Goal: Task Accomplishment & Management: Use online tool/utility

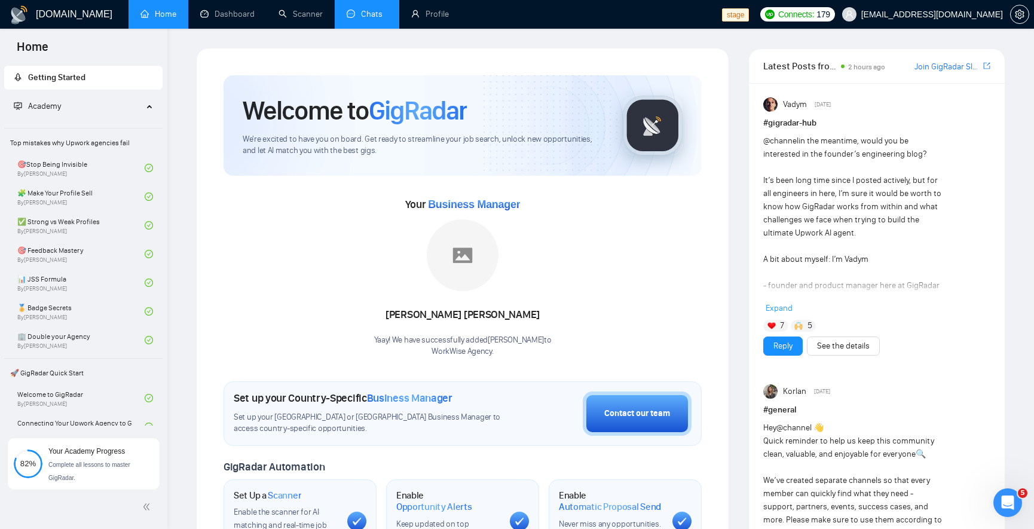
click at [360, 19] on link "Chats" at bounding box center [367, 14] width 41 height 10
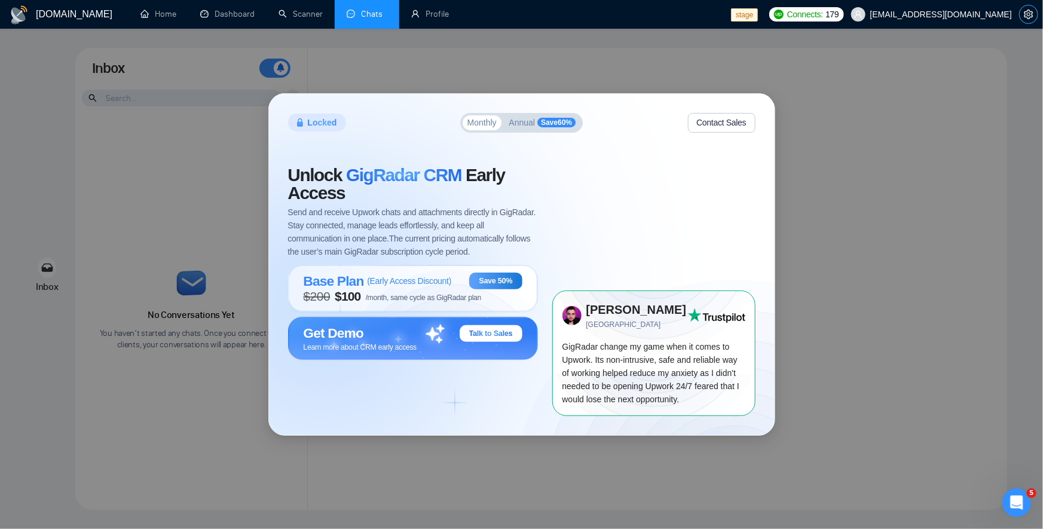
click at [1025, 15] on icon "setting" at bounding box center [1029, 15] width 10 height 10
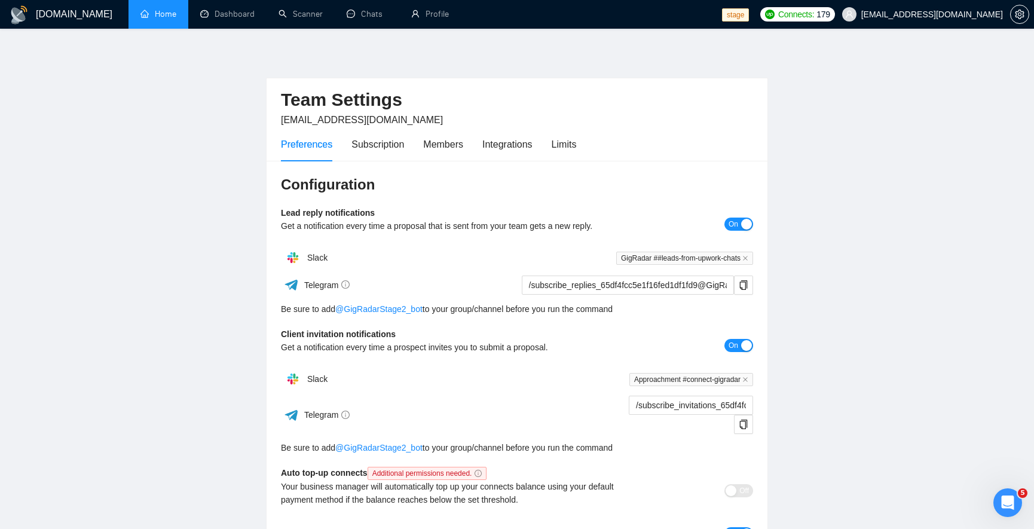
click at [160, 19] on link "Home" at bounding box center [158, 14] width 36 height 10
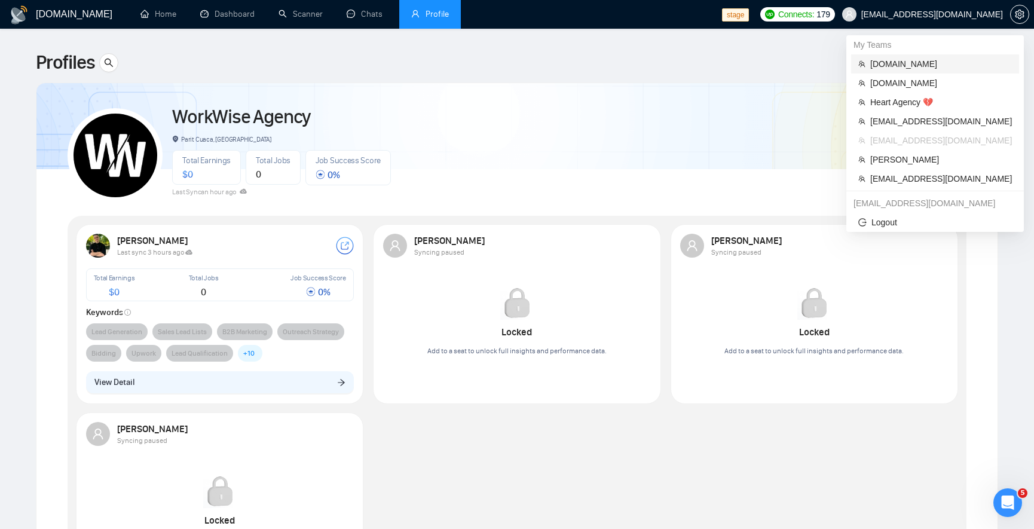
click at [913, 65] on span "stfalcon.com" at bounding box center [941, 63] width 142 height 13
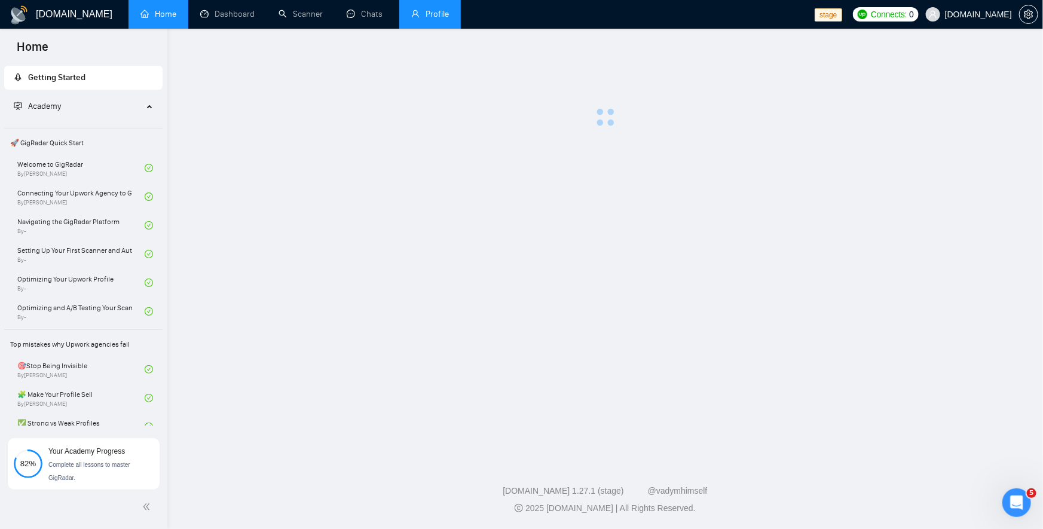
click at [415, 9] on link "Profile" at bounding box center [430, 14] width 38 height 10
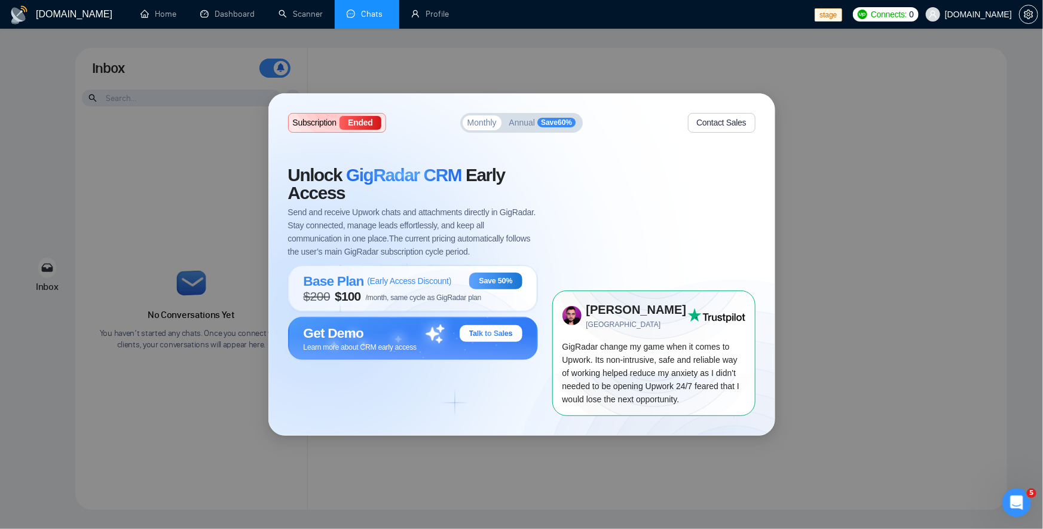
click at [557, 126] on span "Save 60 %" at bounding box center [556, 123] width 38 height 10
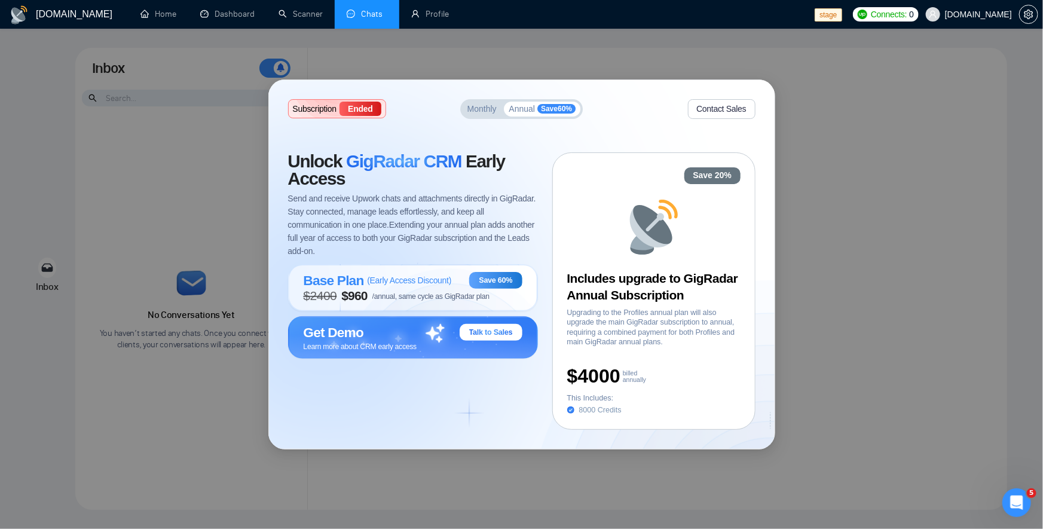
click at [483, 113] on button "Monthly" at bounding box center [482, 109] width 39 height 15
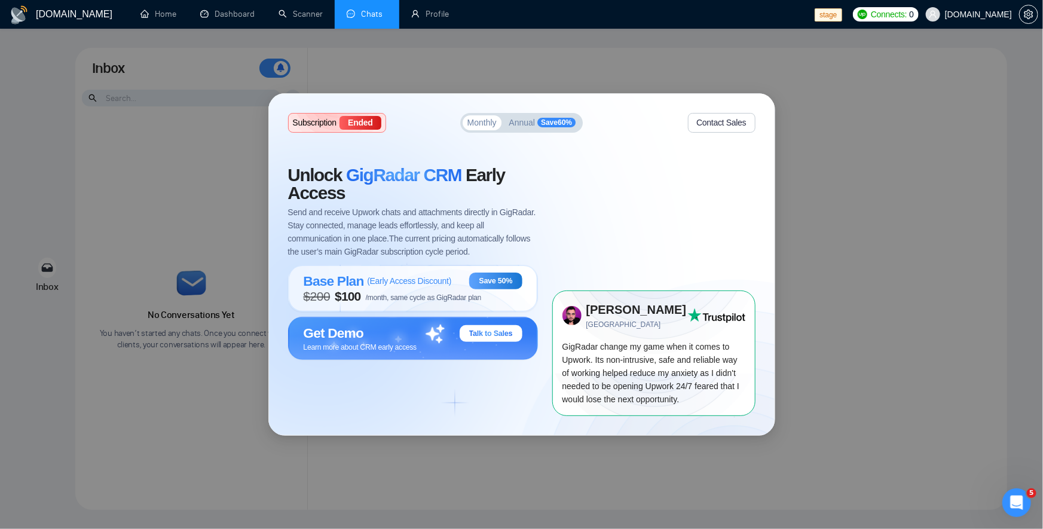
click at [552, 125] on span "Save 60 %" at bounding box center [556, 123] width 38 height 10
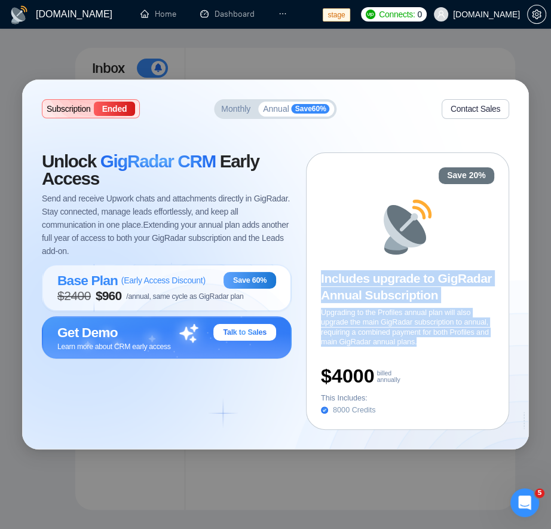
drag, startPoint x: 419, startPoint y: 340, endPoint x: 316, endPoint y: 280, distance: 118.9
click at [316, 280] on div "Save 20% Includes upgrade to GigRadar Annual Subscription Upgrading to the Prof…" at bounding box center [407, 291] width 203 height 278
copy div "Includes upgrade to GigRadar Annual Subscription Upgrading to the Profiles annu…"
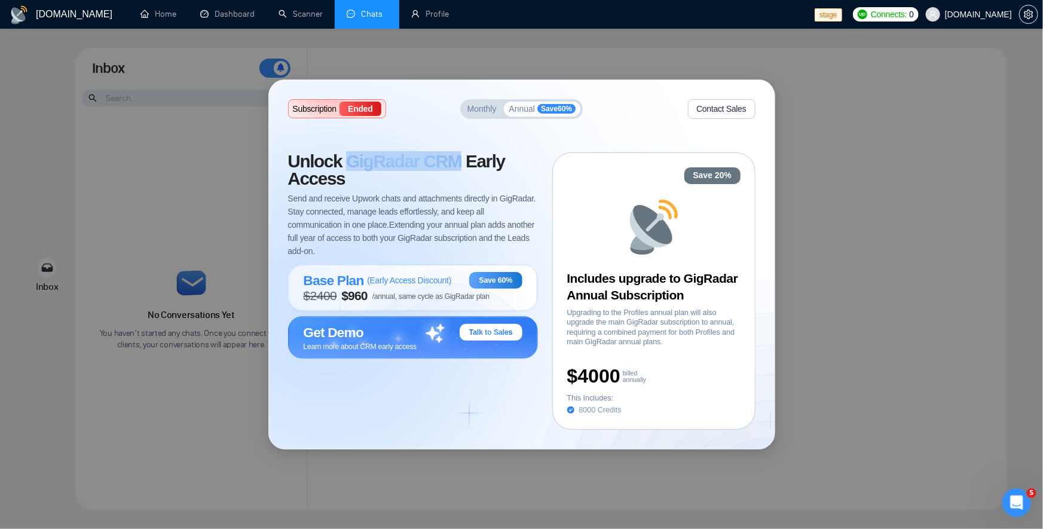
drag, startPoint x: 351, startPoint y: 163, endPoint x: 457, endPoint y: 158, distance: 105.9
click at [457, 158] on span "GigRadar CRM" at bounding box center [403, 161] width 115 height 20
copy span "GigRadar CRM"
click at [483, 115] on button "Monthly" at bounding box center [482, 109] width 39 height 15
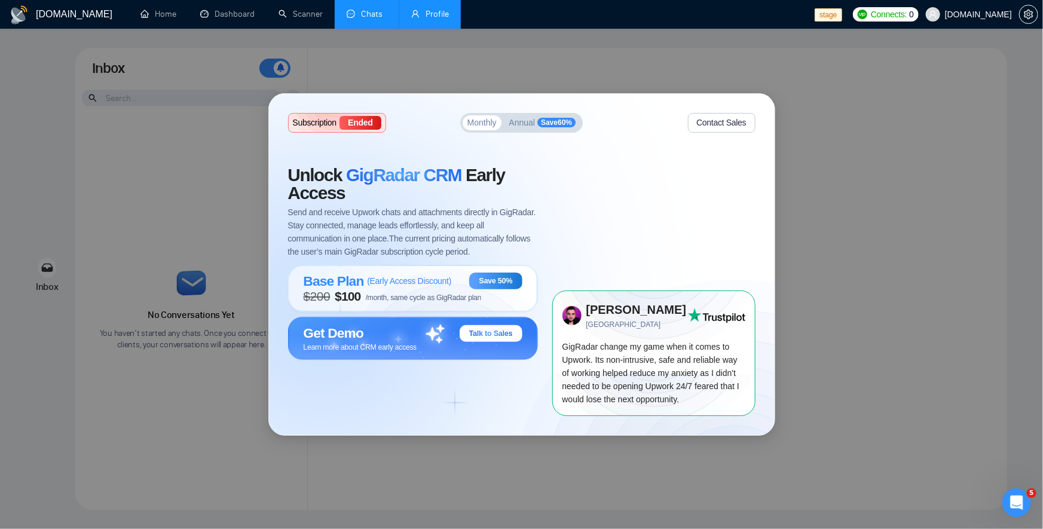
click at [442, 19] on link "Profile" at bounding box center [430, 14] width 38 height 10
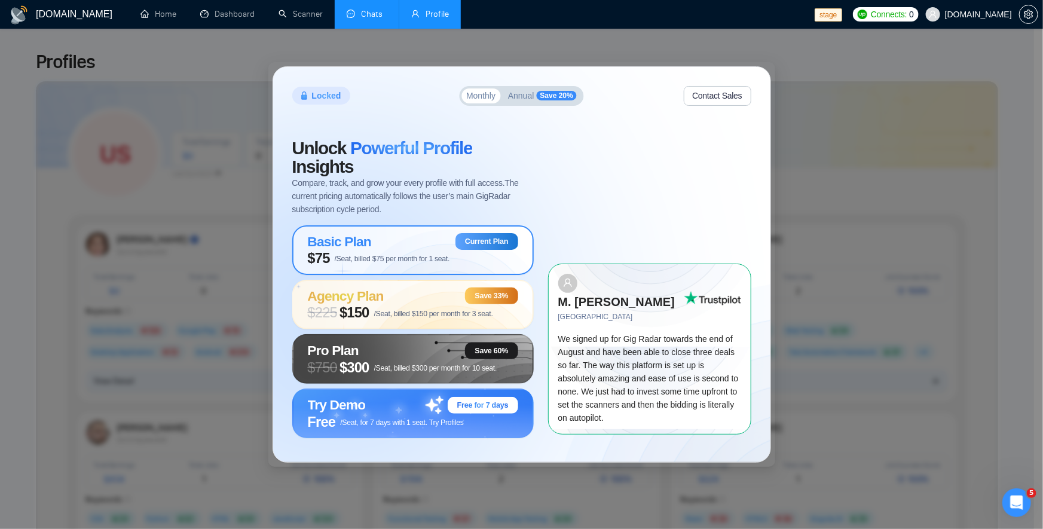
click at [369, 19] on link "Chats" at bounding box center [367, 14] width 41 height 10
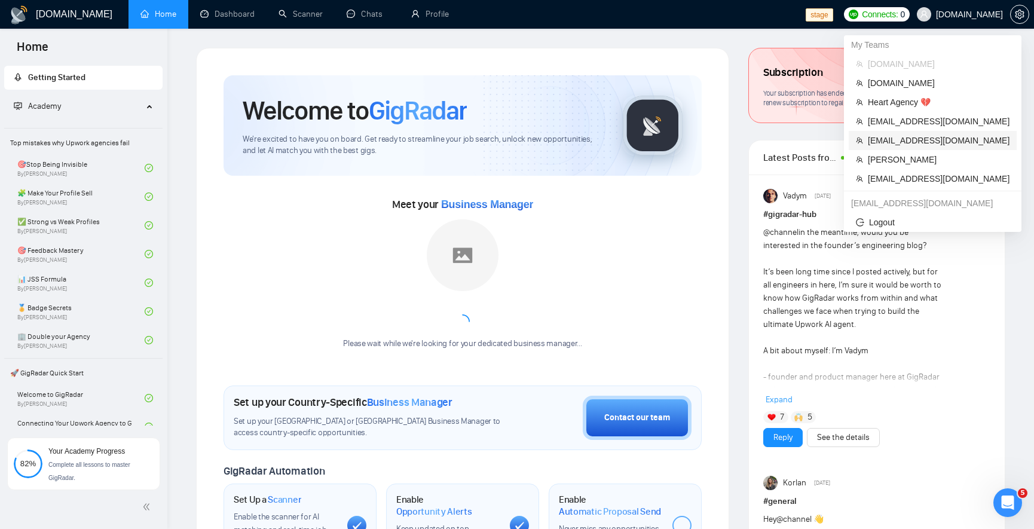
click at [954, 137] on span "workwiseupworkgency@gmail.com" at bounding box center [939, 140] width 142 height 13
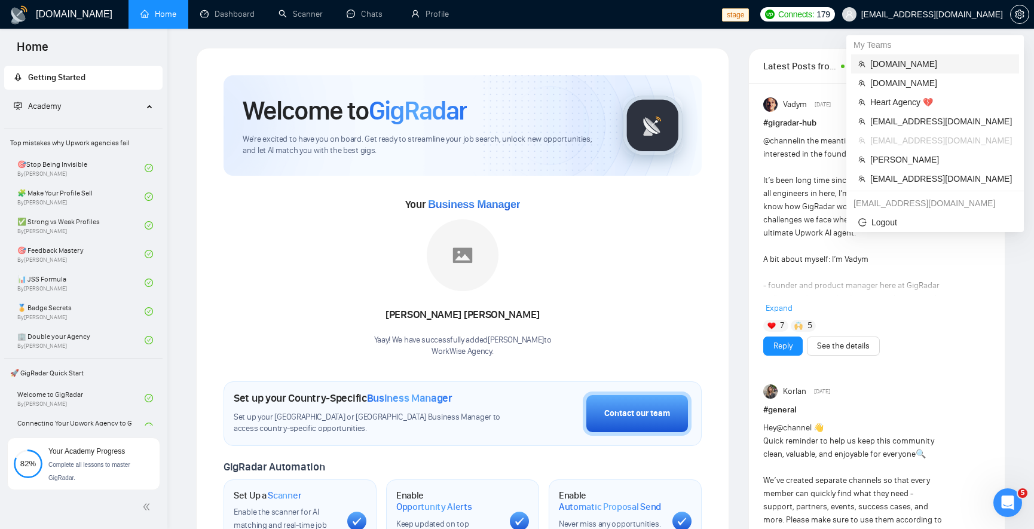
click at [919, 59] on span "stfalcon.com" at bounding box center [941, 63] width 142 height 13
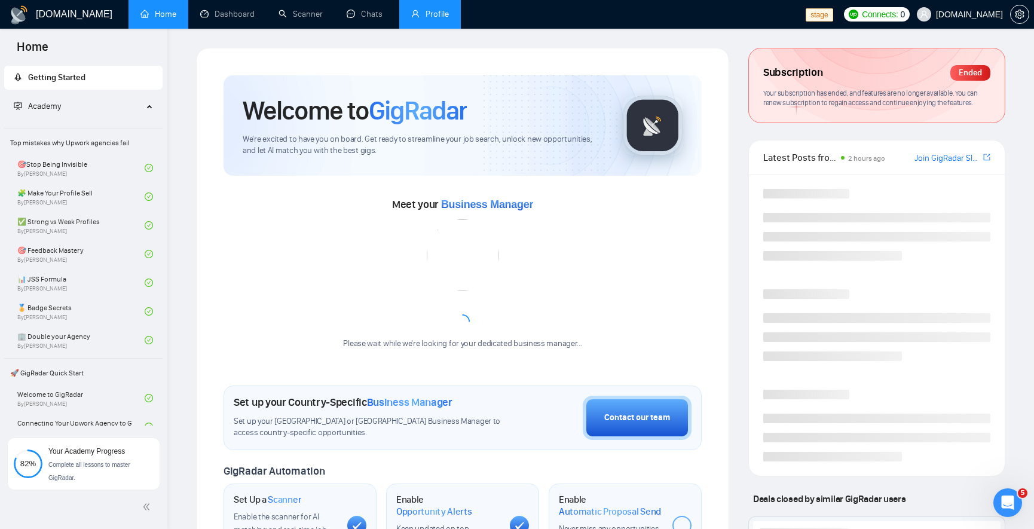
click at [442, 13] on link "Profile" at bounding box center [430, 14] width 38 height 10
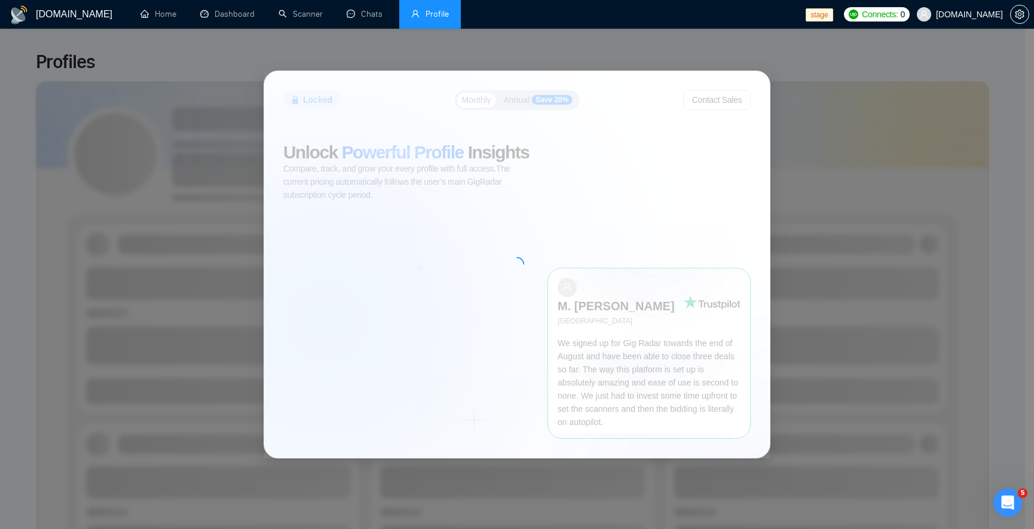
click at [536, 108] on div at bounding box center [517, 264] width 506 height 387
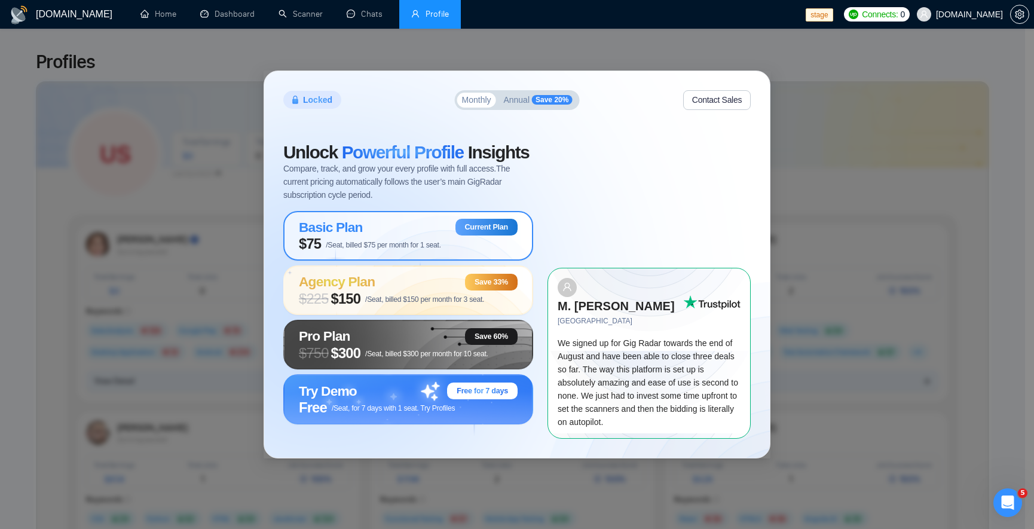
click at [523, 117] on div "Locked Monthly Annual Save 20% Contact Sales Unlock Powerful Profile Insights C…" at bounding box center [517, 264] width 506 height 387
click at [526, 98] on button "Annual Save 20%" at bounding box center [537, 100] width 78 height 15
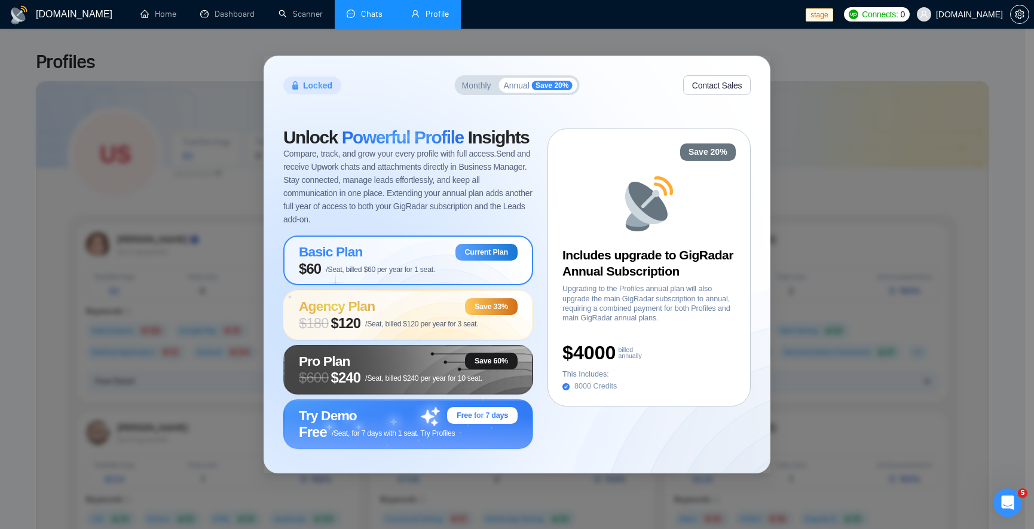
click at [360, 19] on link "Chats" at bounding box center [367, 14] width 41 height 10
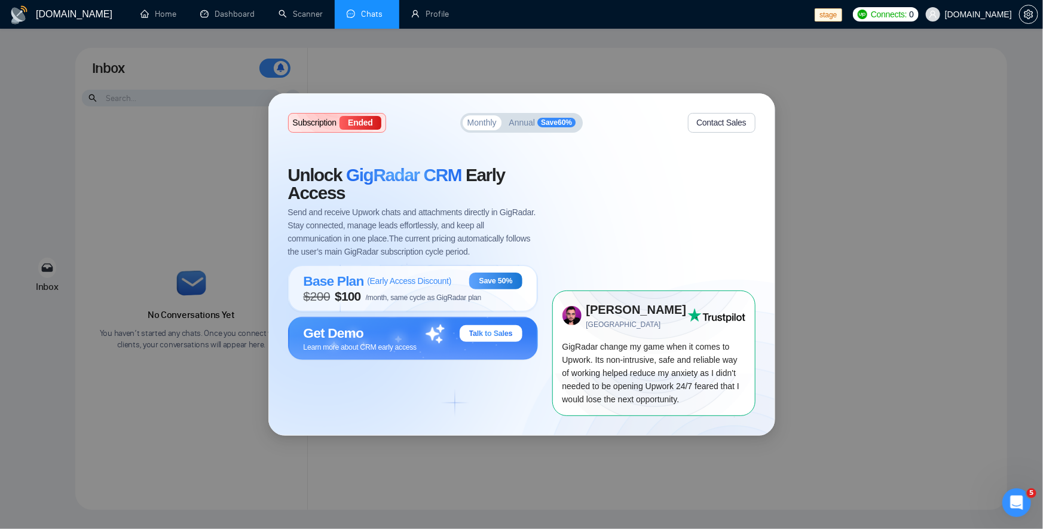
click at [527, 130] on div "Monthly Annual Save 60 %" at bounding box center [521, 123] width 123 height 20
click at [527, 129] on button "Annual Save 60 %" at bounding box center [542, 122] width 76 height 15
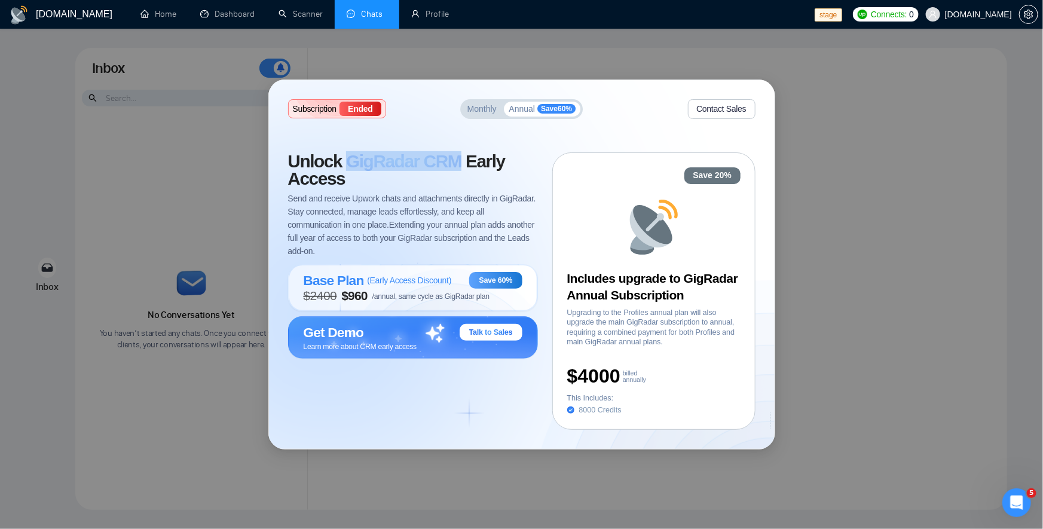
drag, startPoint x: 349, startPoint y: 158, endPoint x: 460, endPoint y: 163, distance: 110.7
click at [460, 163] on span "GigRadar CRM" at bounding box center [403, 161] width 115 height 20
copy span "GigRadar CRM"
drag, startPoint x: 568, startPoint y: 310, endPoint x: 689, endPoint y: 313, distance: 121.3
click at [689, 313] on span "Upgrading to the Profiles annual plan will also upgrade the main GigRadar subsc…" at bounding box center [653, 327] width 173 height 39
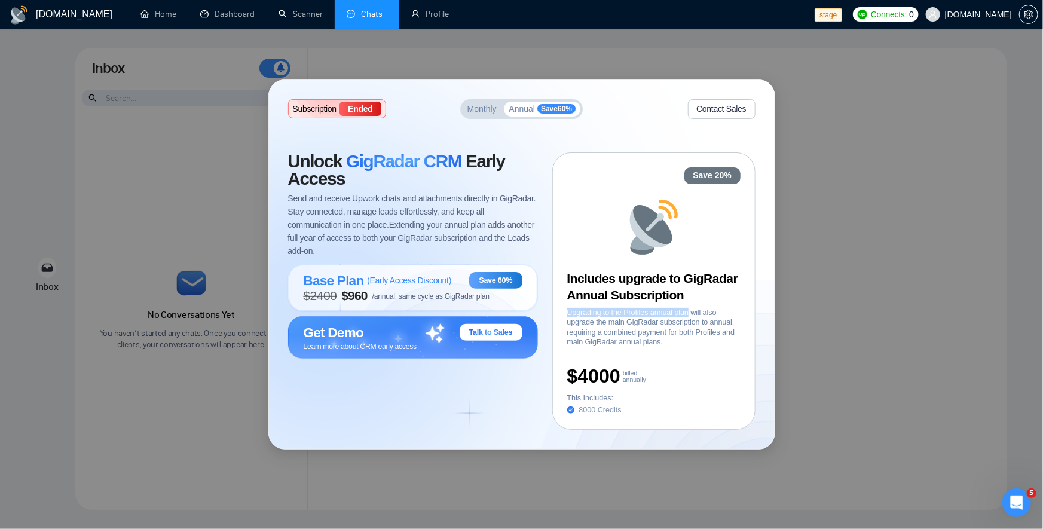
copy span "Upgrading to the Profiles annual plan"
click at [480, 106] on span "Monthly" at bounding box center [481, 109] width 29 height 8
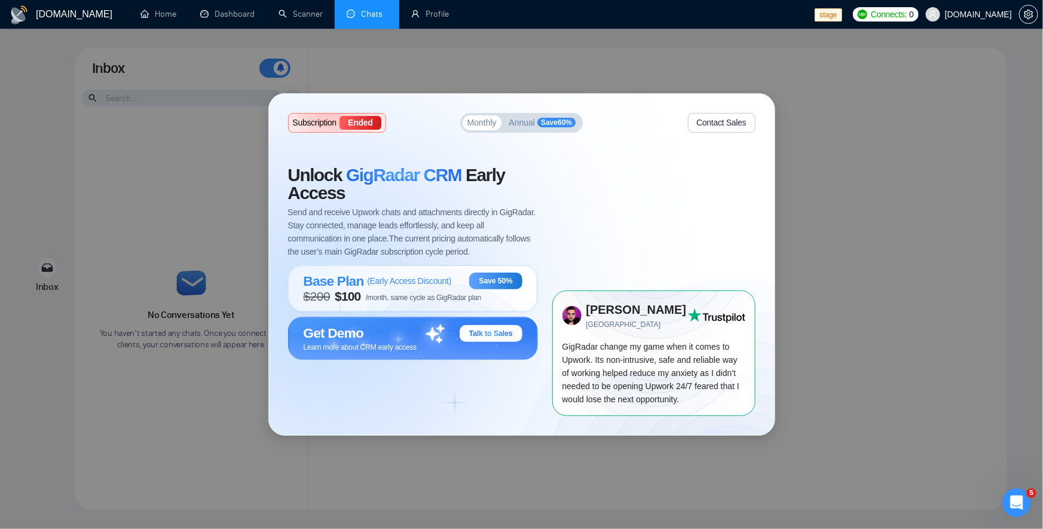
click at [896, 381] on div "Subscription Ended Monthly Annual Save 60 % Contact Sales Unlock GigRadar CRM E…" at bounding box center [521, 264] width 1043 height 529
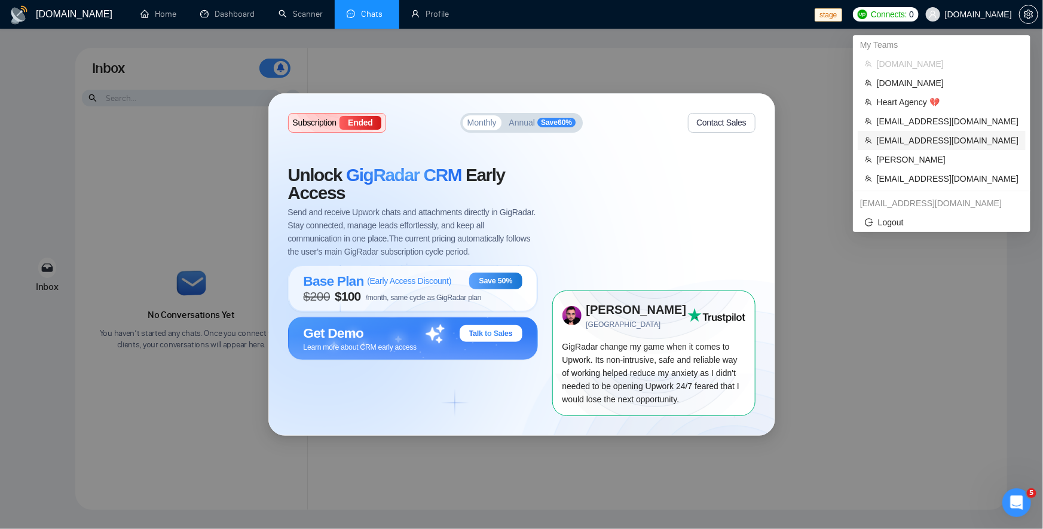
click at [947, 135] on span "[EMAIL_ADDRESS][DOMAIN_NAME]" at bounding box center [948, 140] width 142 height 13
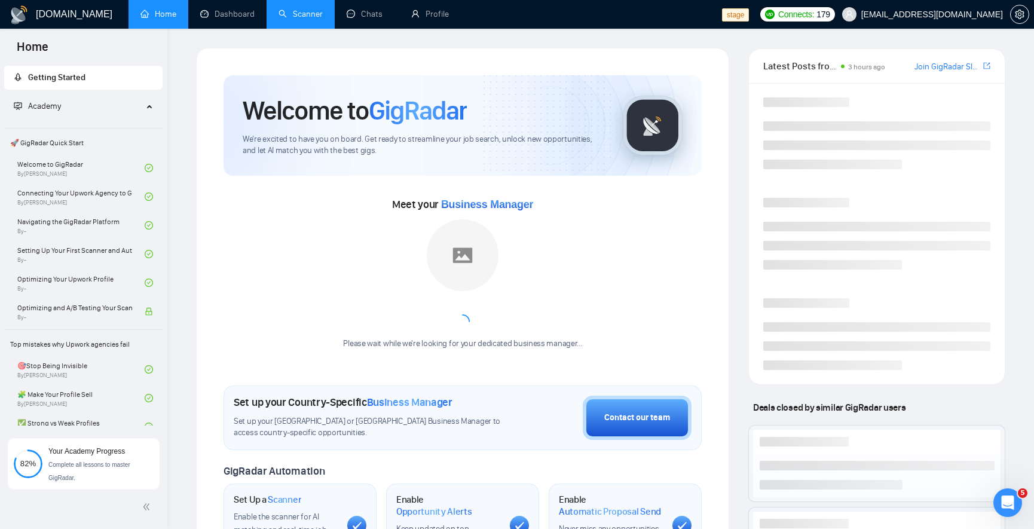
click at [320, 11] on link "Scanner" at bounding box center [300, 14] width 44 height 10
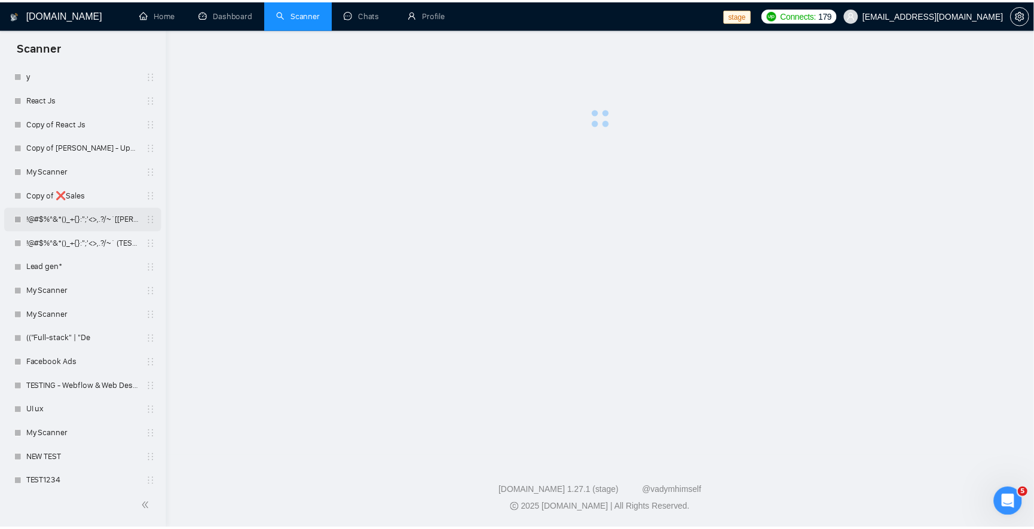
scroll to position [1291, 0]
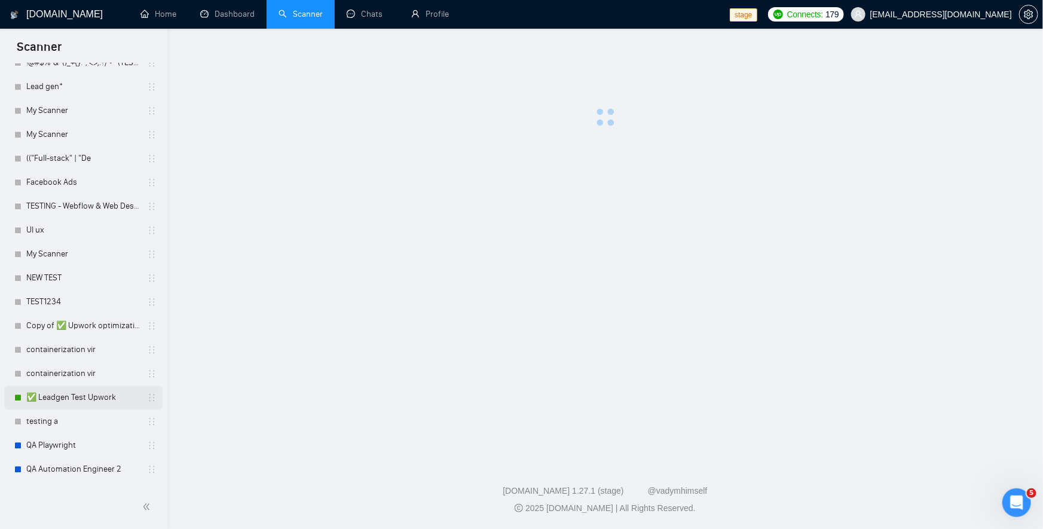
click at [88, 398] on link "✅ Leadgen Test Upwork" at bounding box center [83, 397] width 114 height 24
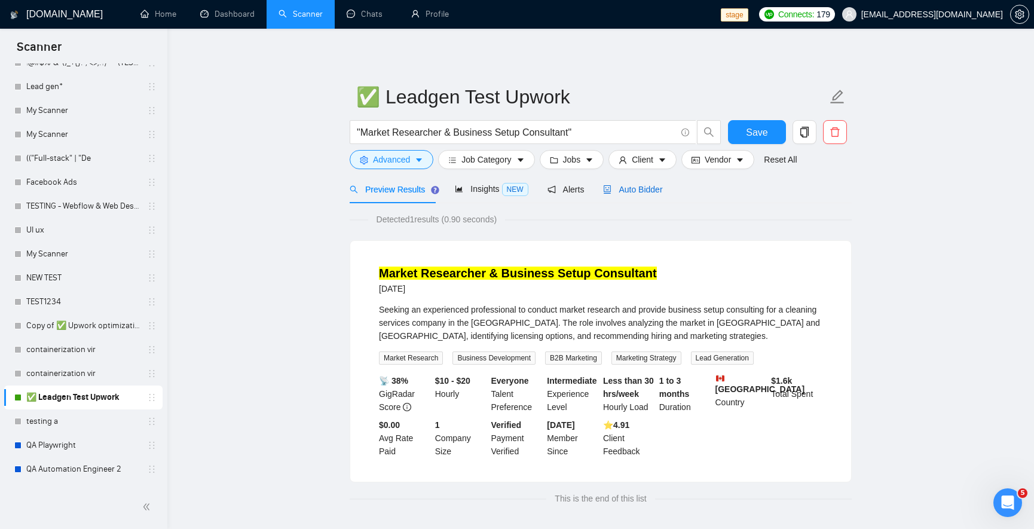
click at [646, 188] on span "Auto Bidder" at bounding box center [632, 190] width 59 height 10
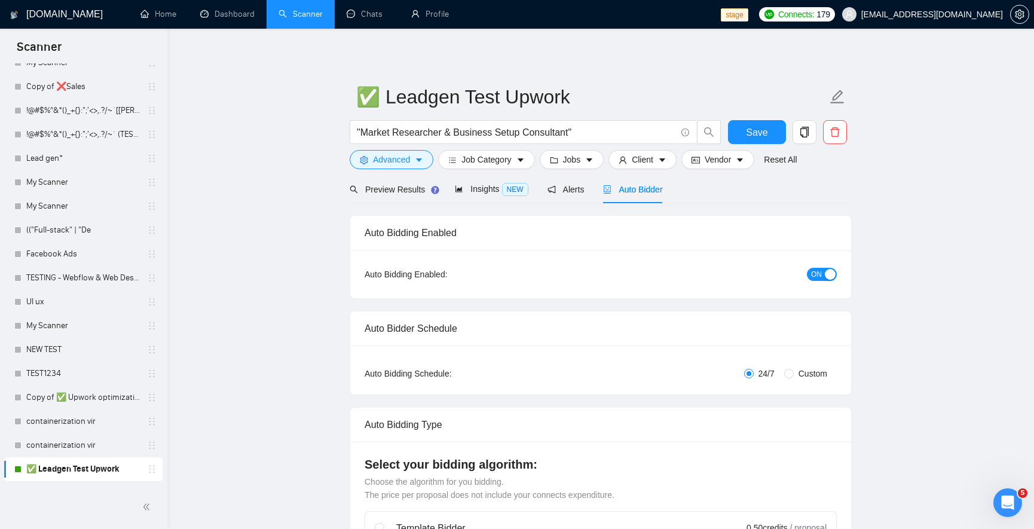
click at [819, 275] on span "ON" at bounding box center [816, 274] width 11 height 13
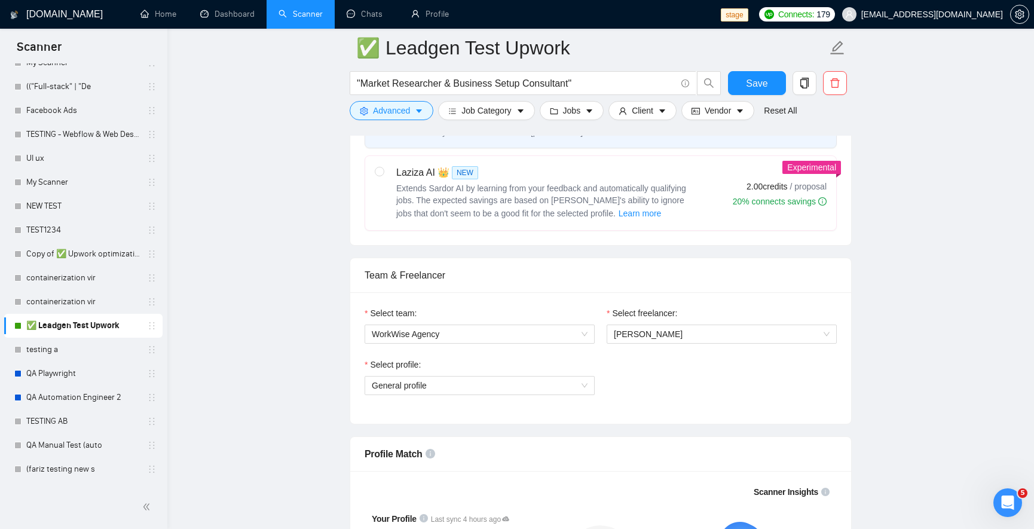
scroll to position [502, 0]
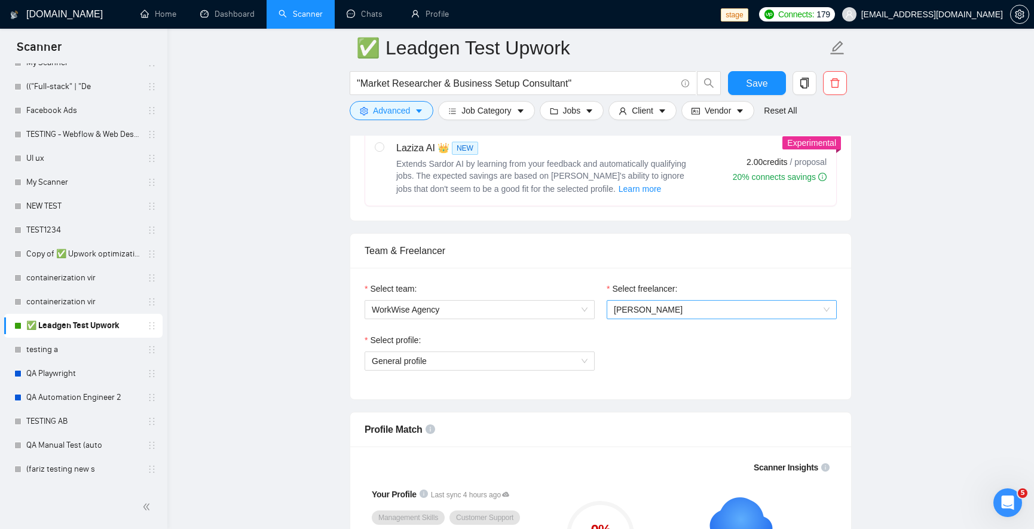
click at [682, 301] on span "[PERSON_NAME]" at bounding box center [722, 310] width 216 height 18
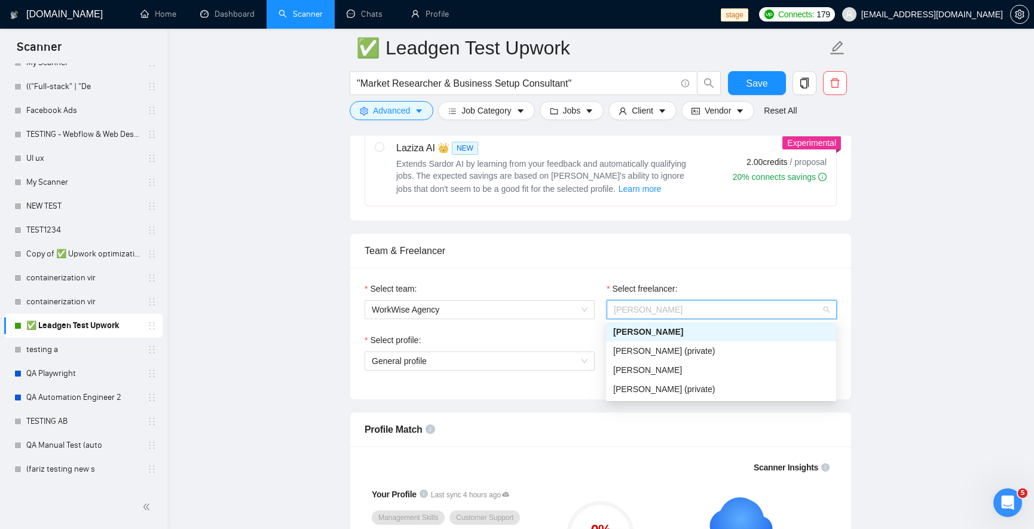
click at [684, 302] on span "[PERSON_NAME]" at bounding box center [722, 310] width 216 height 18
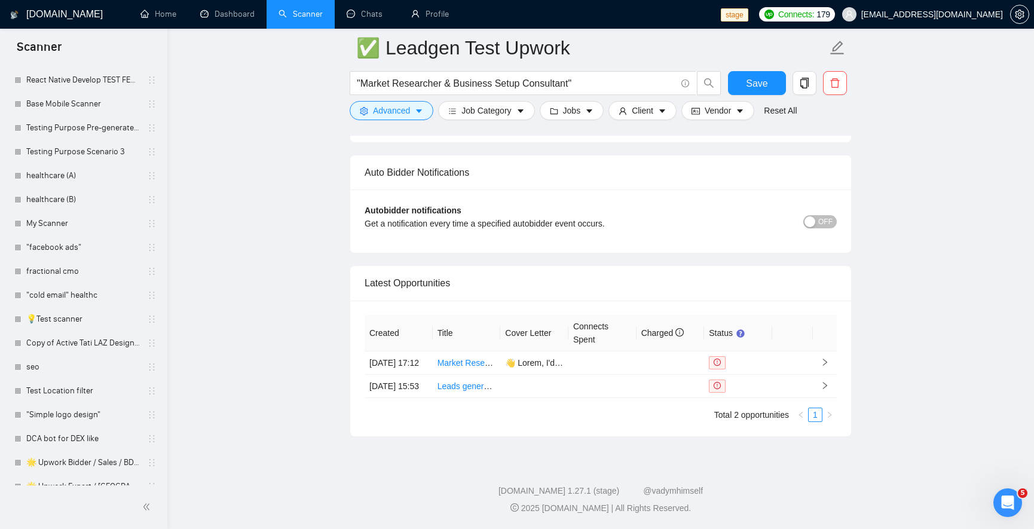
scroll to position [0, 0]
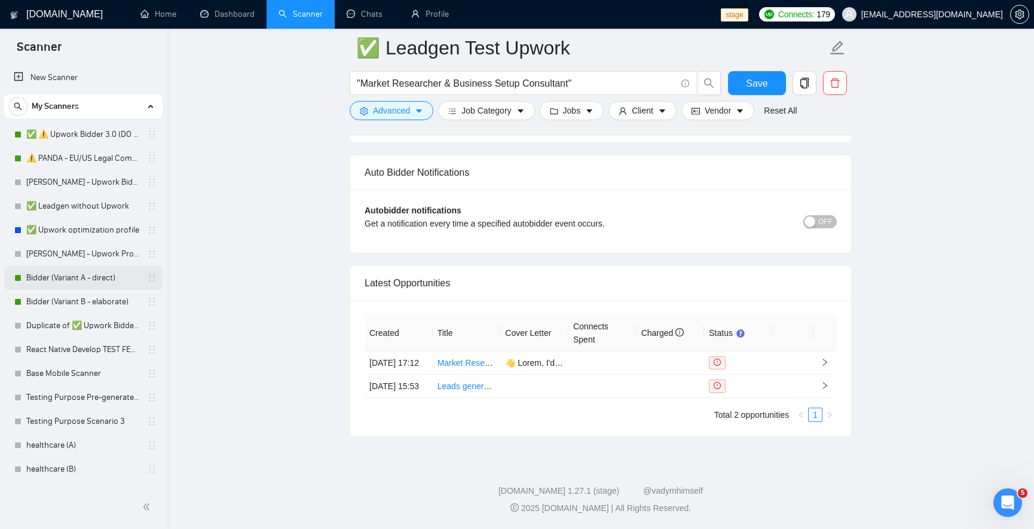
click at [75, 282] on link "Bidder (Variant A - direct)" at bounding box center [83, 278] width 114 height 24
click at [748, 82] on span "Save" at bounding box center [757, 83] width 22 height 15
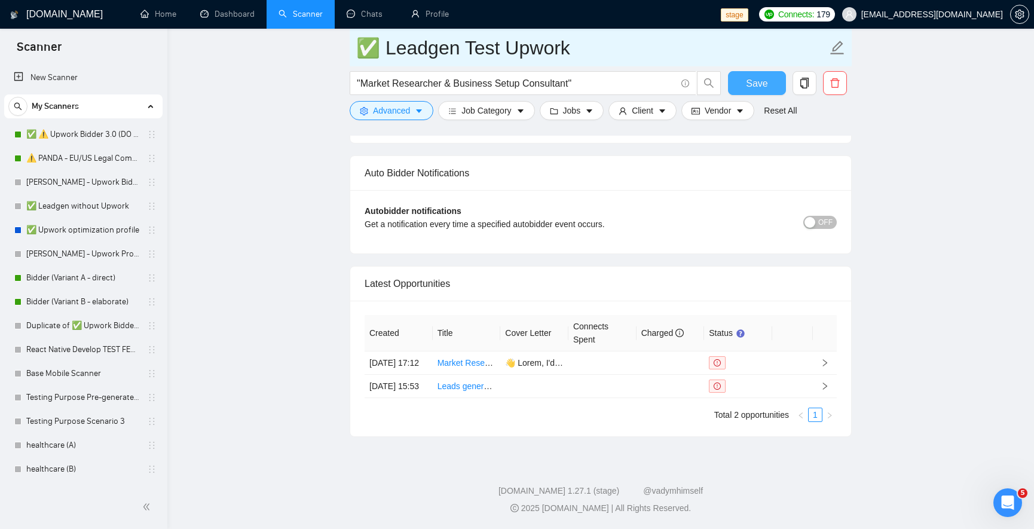
scroll to position [2799, 0]
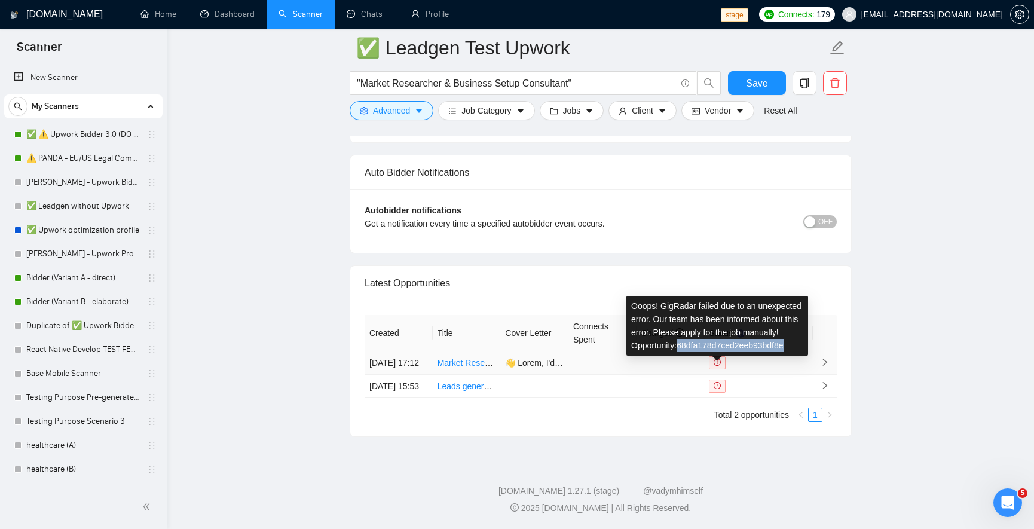
drag, startPoint x: 681, startPoint y: 320, endPoint x: 787, endPoint y: 324, distance: 106.5
click at [787, 324] on div "Ooops! GigRadar failed due to an unexpected error. Our team has been informed a…" at bounding box center [717, 326] width 182 height 60
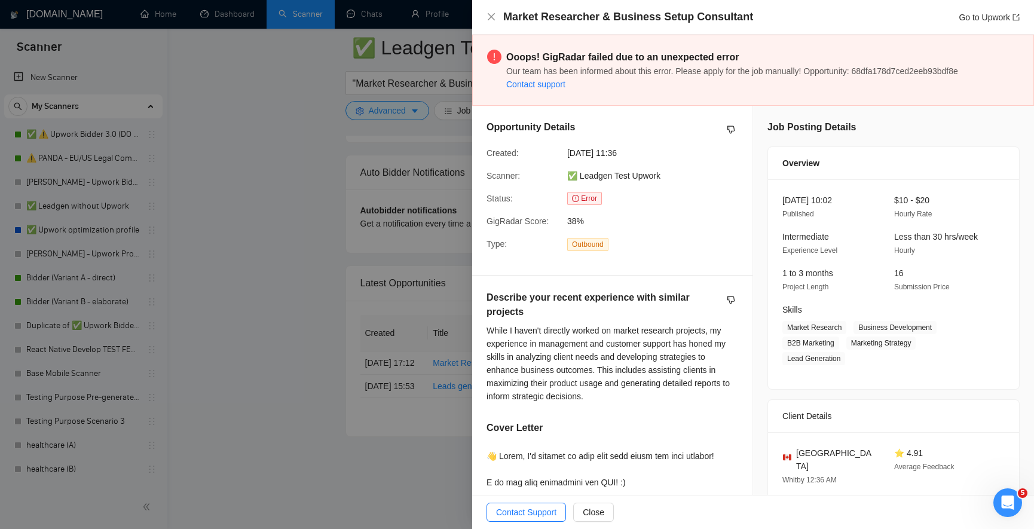
click at [383, 289] on div at bounding box center [517, 264] width 1034 height 529
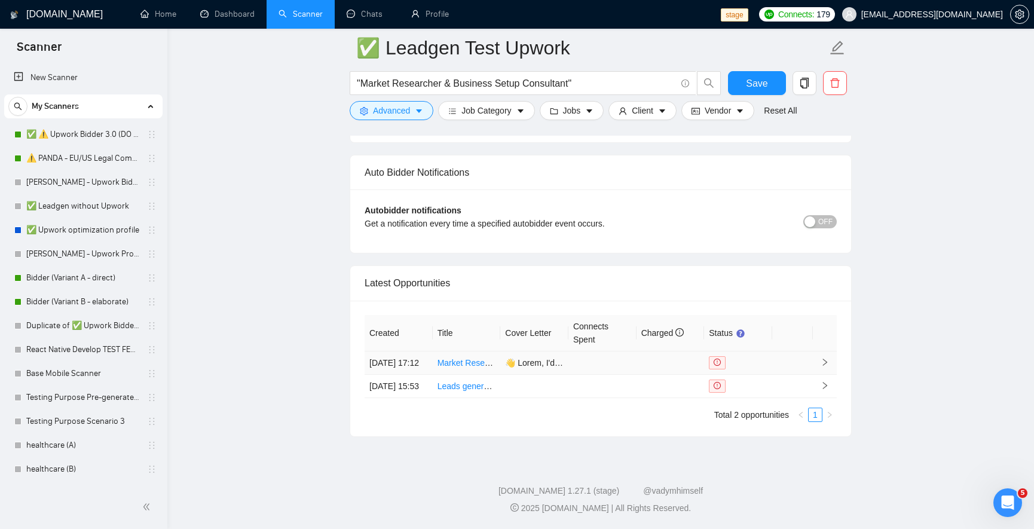
click at [631, 351] on td at bounding box center [602, 362] width 68 height 23
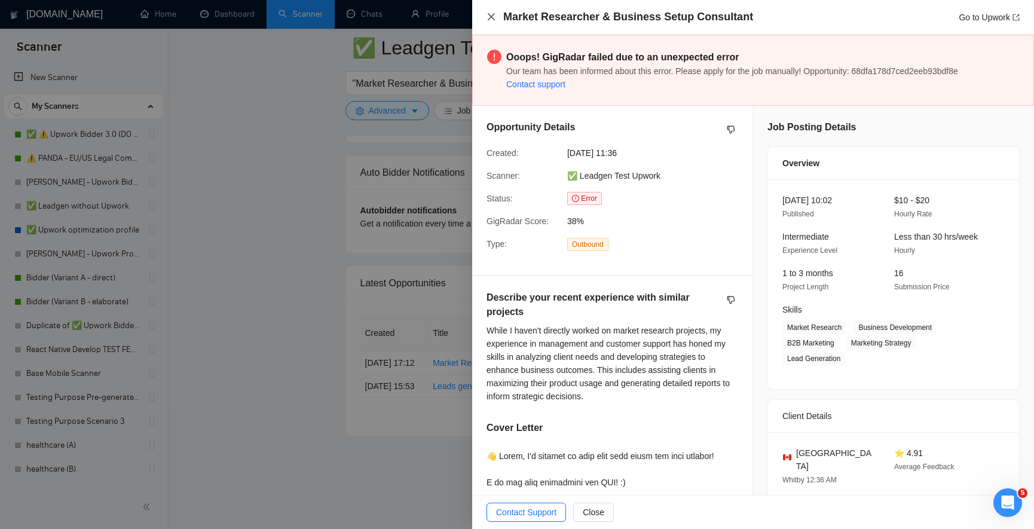
click at [491, 18] on icon "close" at bounding box center [491, 17] width 10 height 10
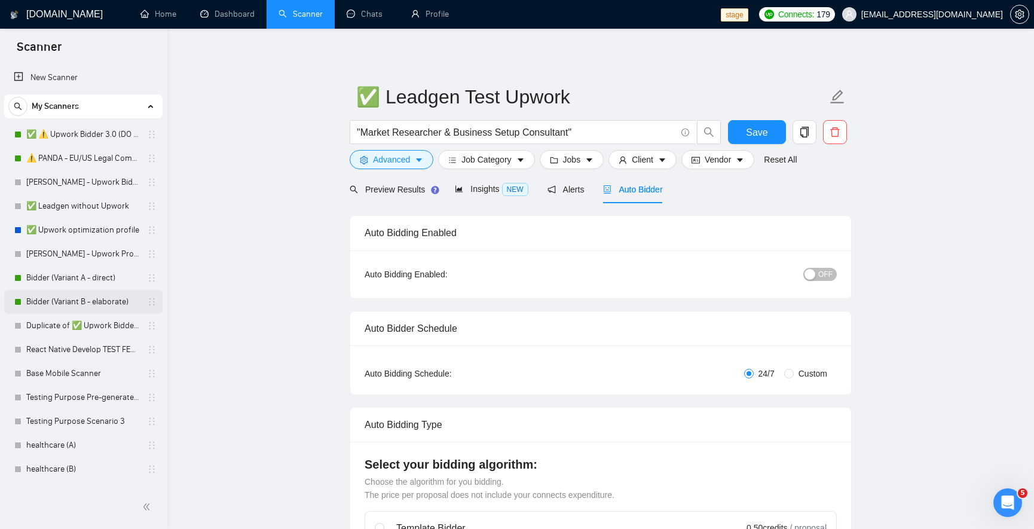
click at [76, 293] on link "Bidder (Variant B - elaborate)" at bounding box center [83, 302] width 114 height 24
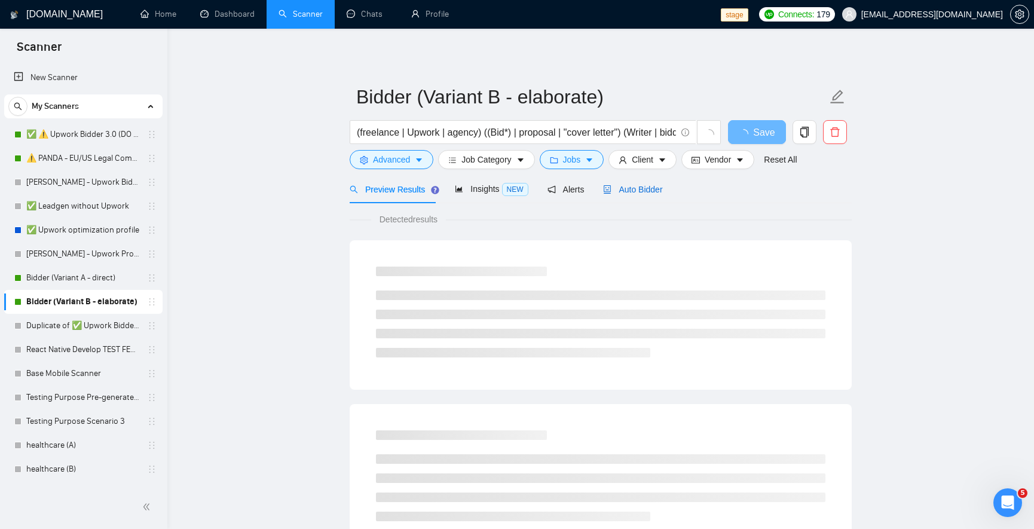
click at [654, 186] on span "Auto Bidder" at bounding box center [632, 190] width 59 height 10
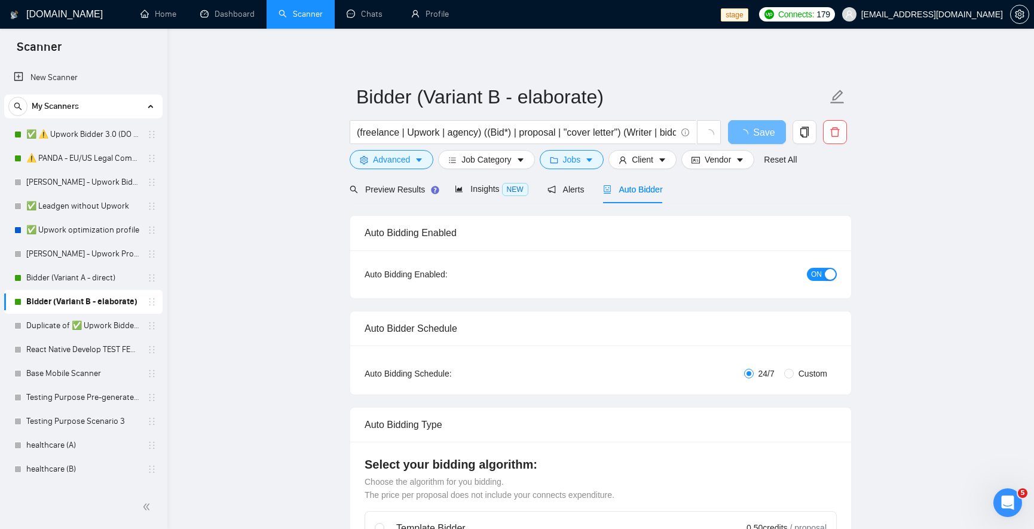
radio input "false"
radio input "true"
checkbox input "true"
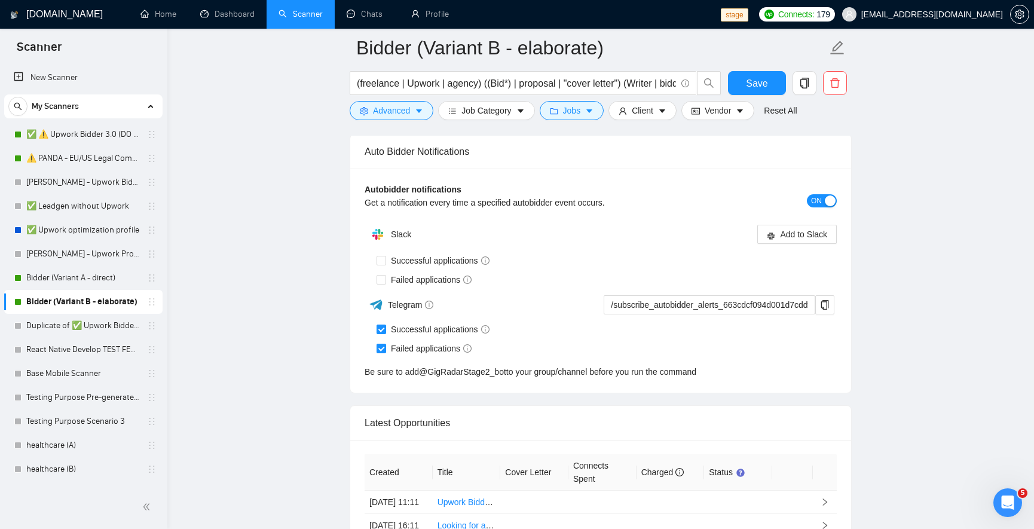
scroll to position [2965, 0]
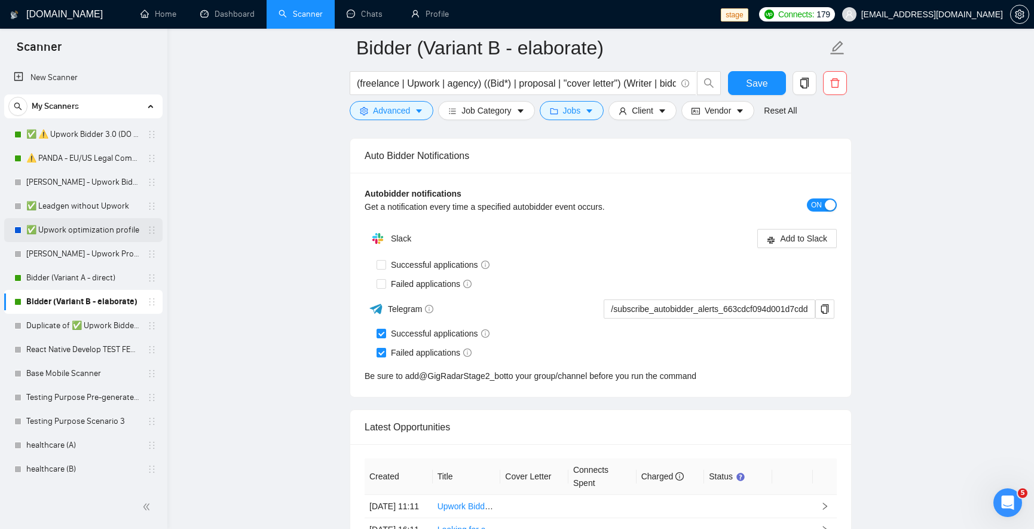
click at [73, 230] on link "✅ Upwork optimization profile" at bounding box center [83, 230] width 114 height 24
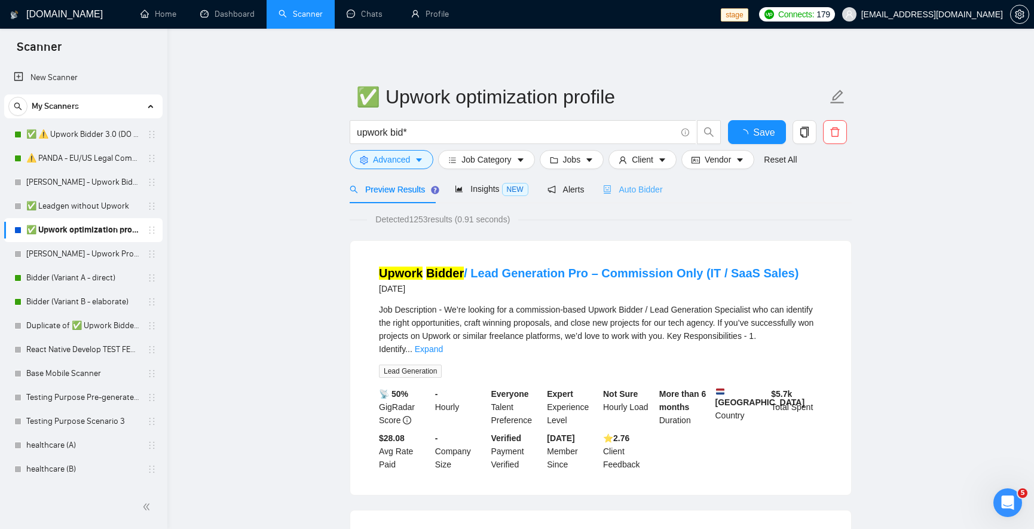
click at [651, 196] on div "Auto Bidder" at bounding box center [632, 189] width 59 height 28
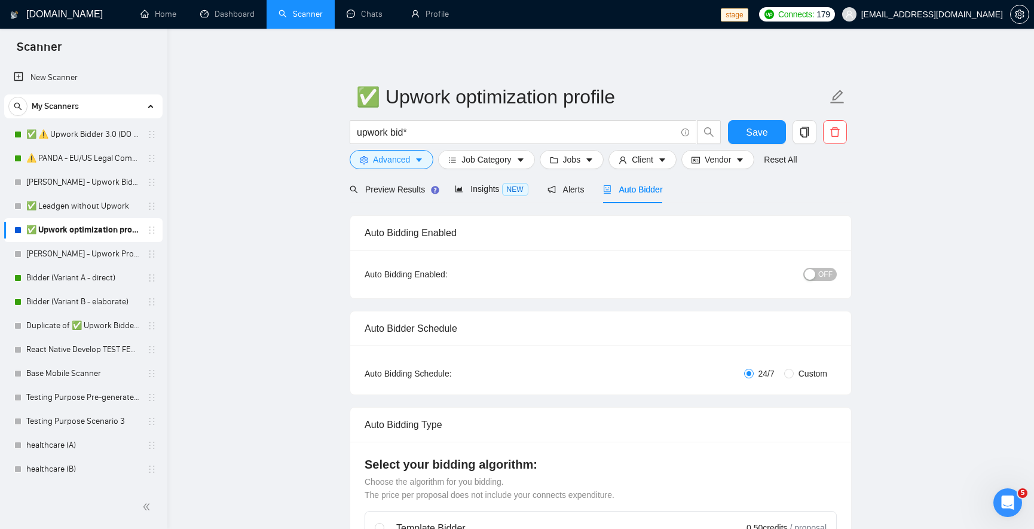
checkbox input "true"
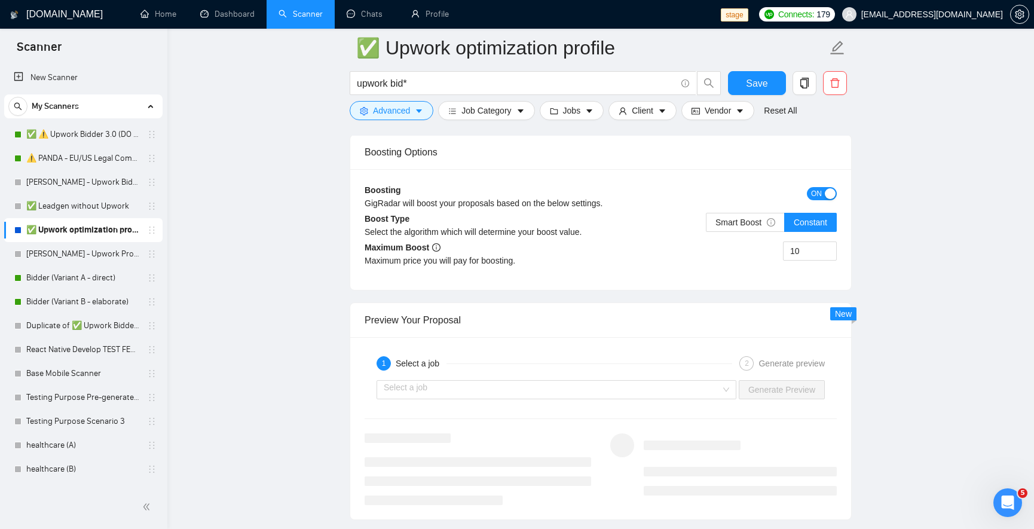
scroll to position [1727, 0]
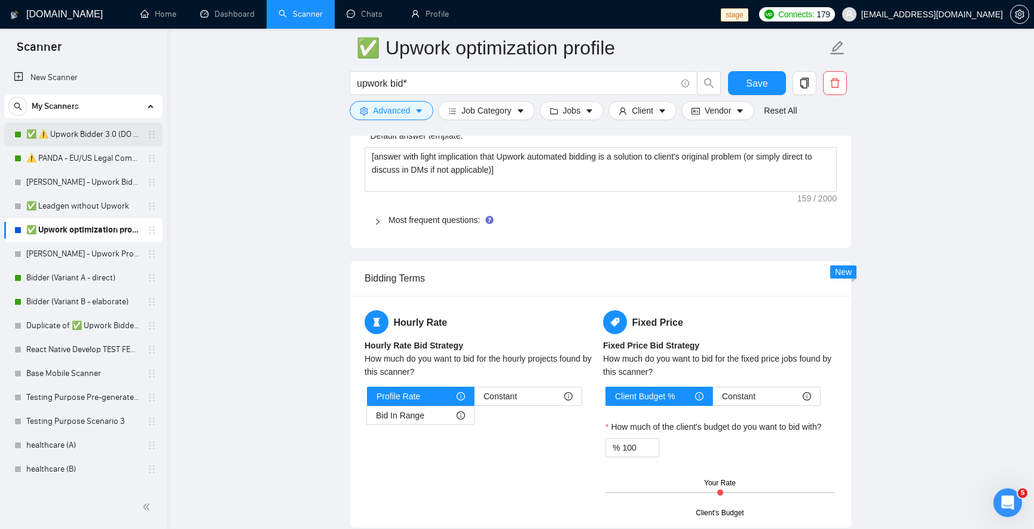
click at [90, 130] on link "✅ ⚠️ Upwork Bidder 3.0 (DO NOT TOUCH)" at bounding box center [83, 135] width 114 height 24
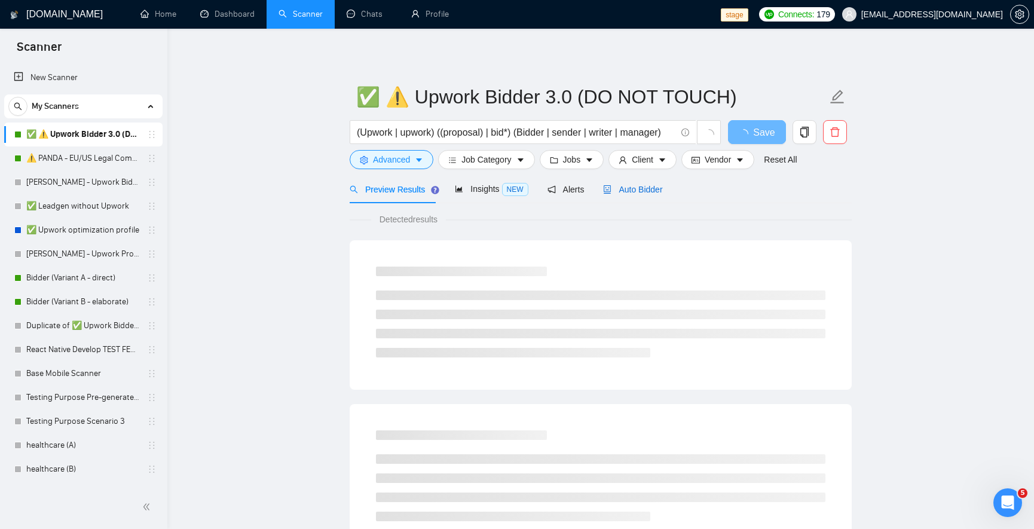
click at [650, 189] on span "Auto Bidder" at bounding box center [632, 190] width 59 height 10
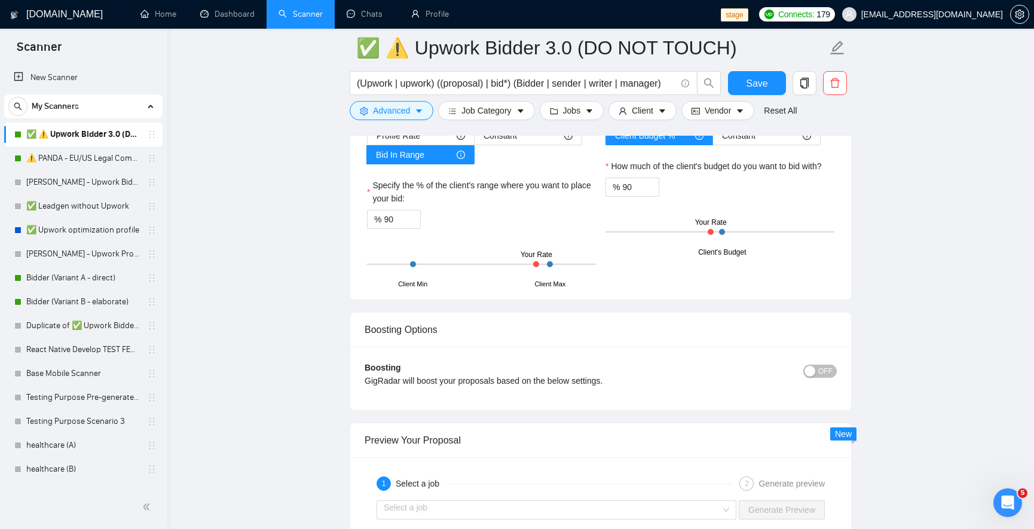
scroll to position [1924, 0]
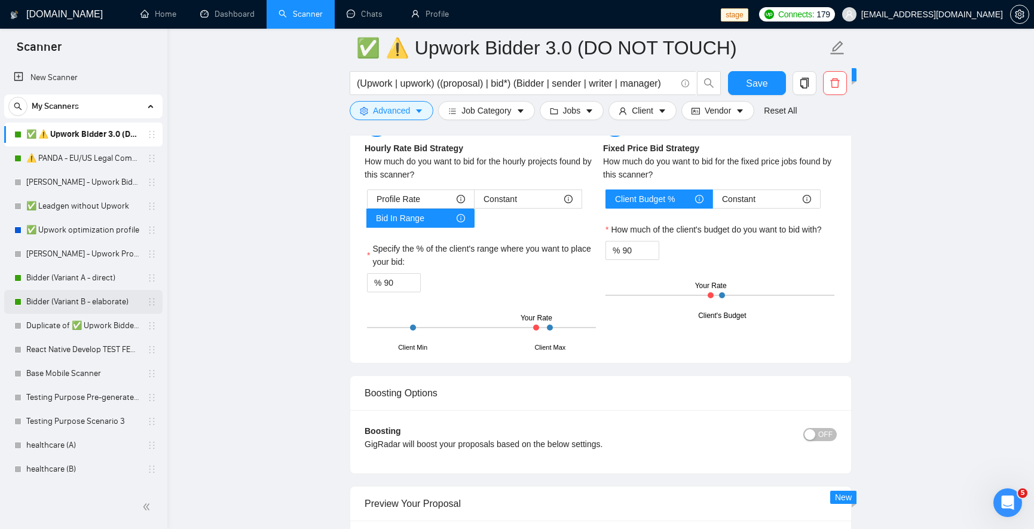
click at [81, 309] on link "Bidder (Variant B - elaborate)" at bounding box center [83, 302] width 114 height 24
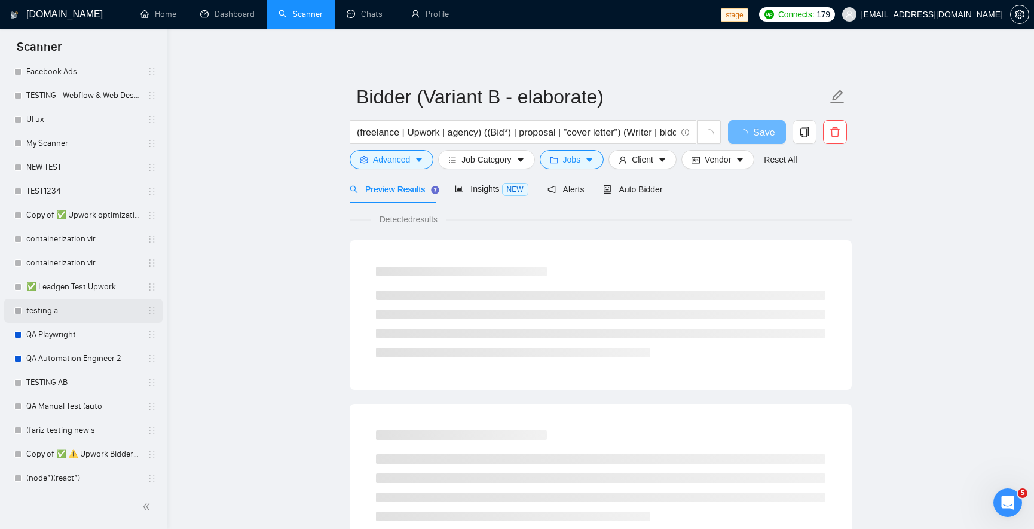
scroll to position [1434, 0]
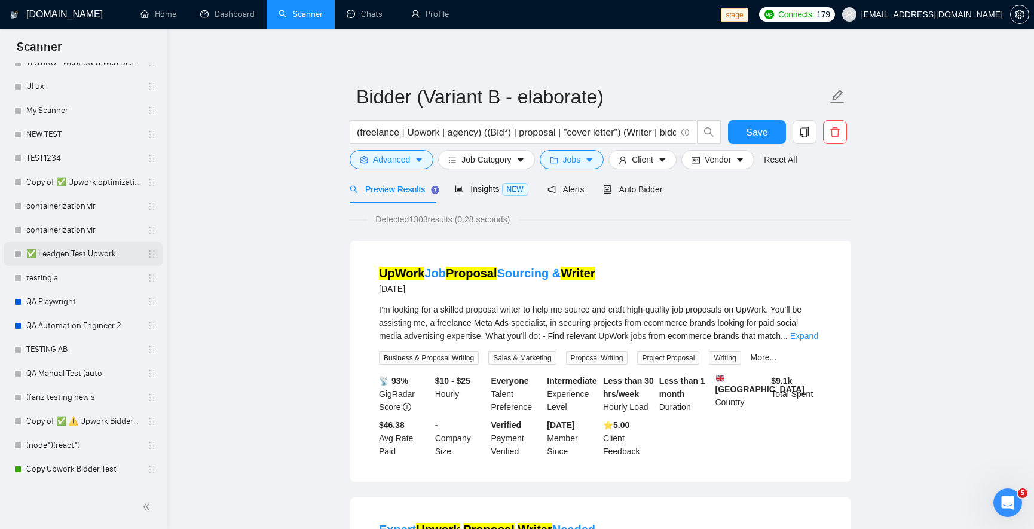
click at [84, 253] on link "✅ Leadgen Test Upwork" at bounding box center [83, 254] width 114 height 24
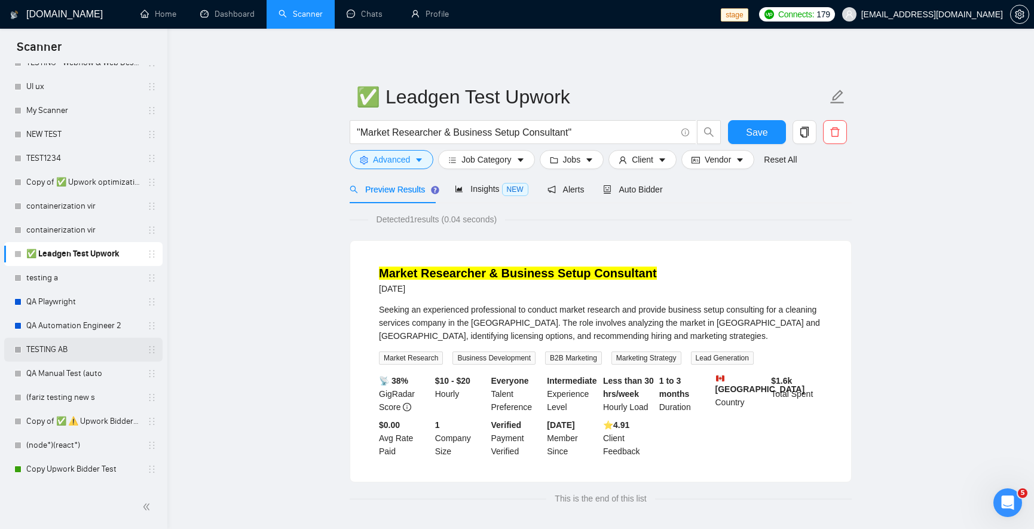
scroll to position [1478, 0]
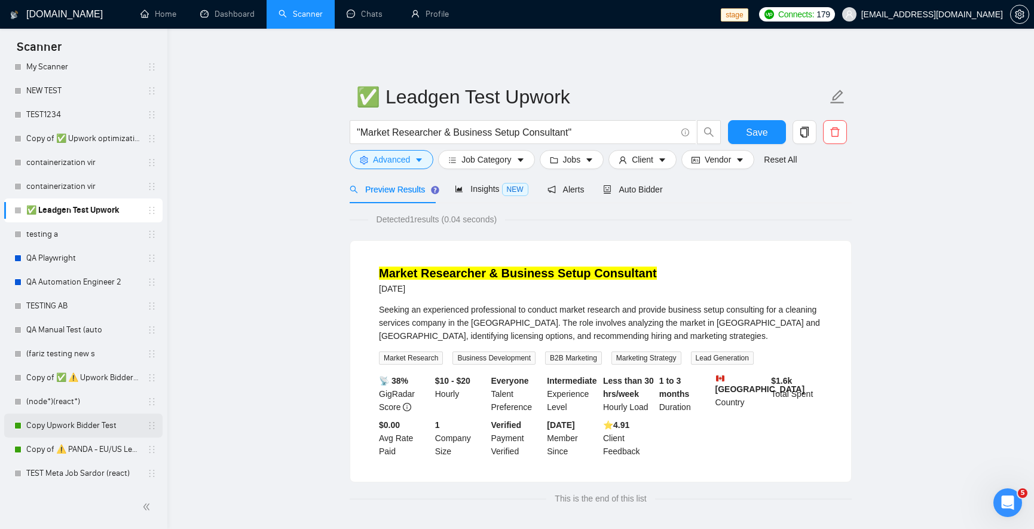
click at [102, 422] on link "Copy Upwork Bidder Test" at bounding box center [83, 426] width 114 height 24
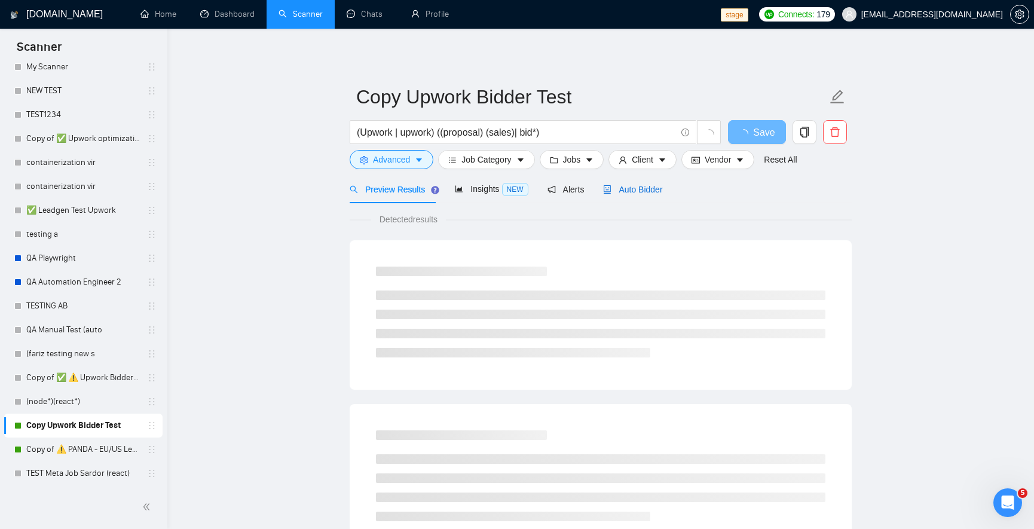
click at [624, 191] on span "Auto Bidder" at bounding box center [632, 190] width 59 height 10
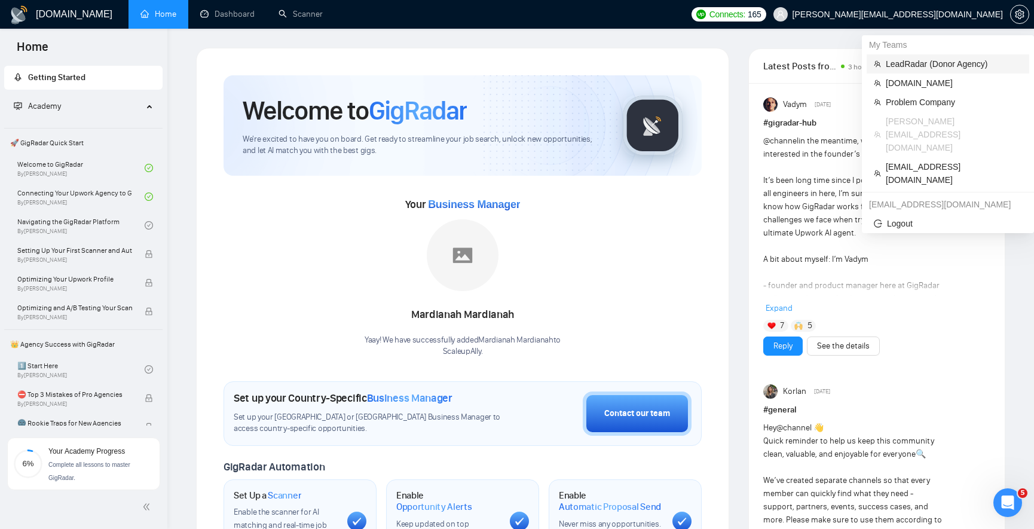
click at [927, 68] on span "LeadRadar (Donor Agency)" at bounding box center [954, 63] width 136 height 13
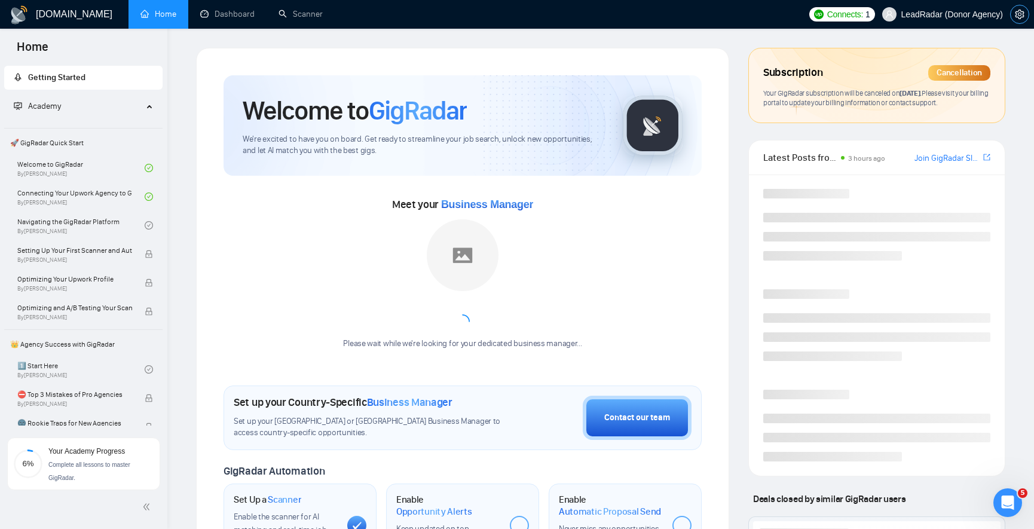
click at [1017, 16] on icon "setting" at bounding box center [1020, 15] width 10 height 10
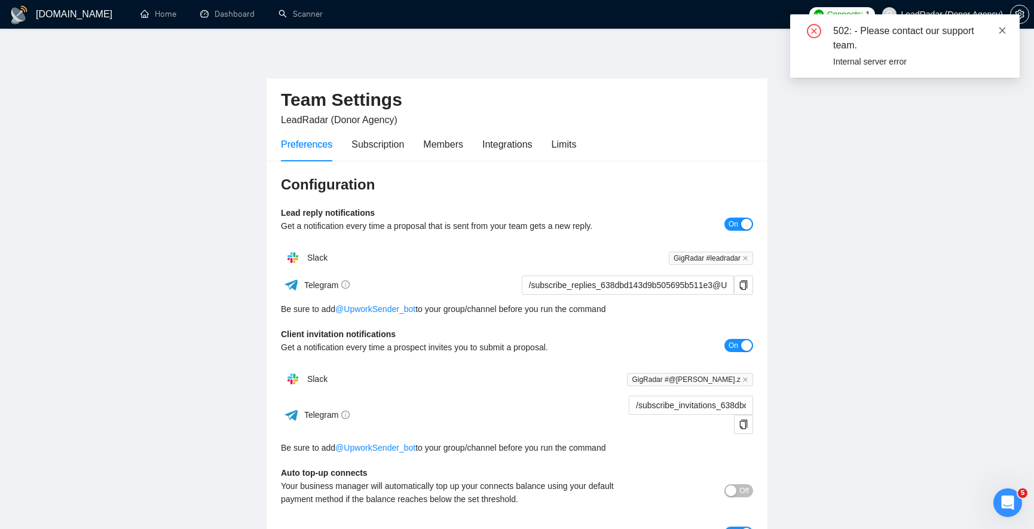
click at [1001, 30] on icon "close" at bounding box center [1002, 30] width 7 height 7
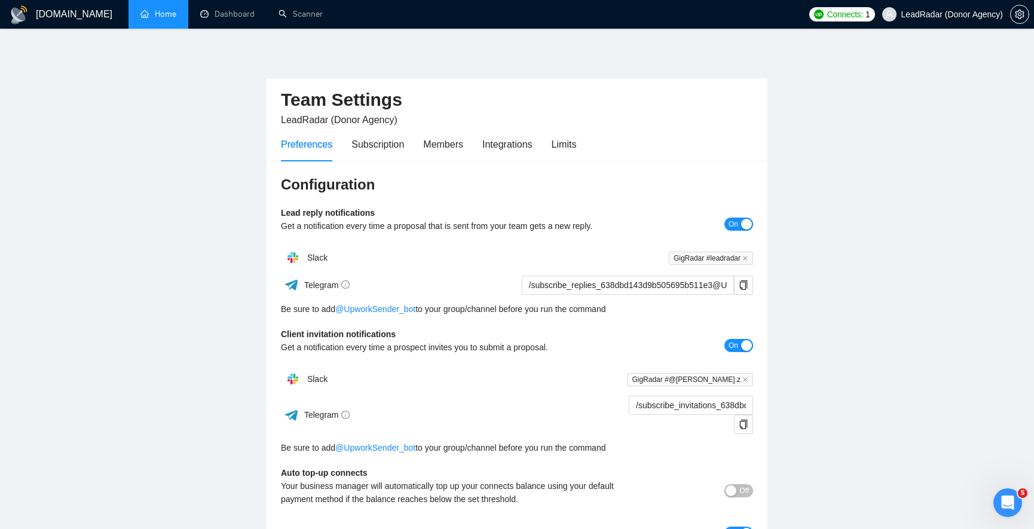
click at [140, 19] on link "Home" at bounding box center [158, 14] width 36 height 10
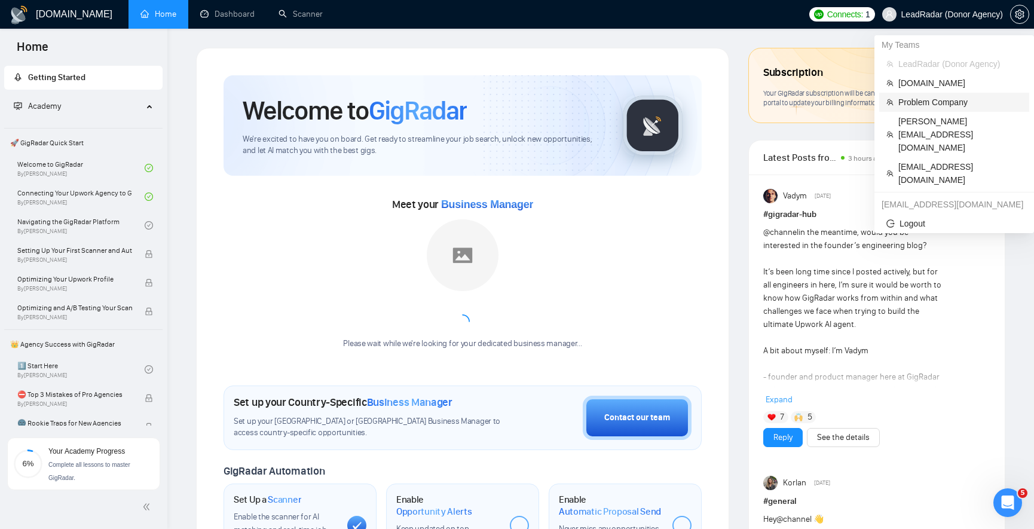
click at [958, 103] on span "Problem Company" at bounding box center [960, 102] width 124 height 13
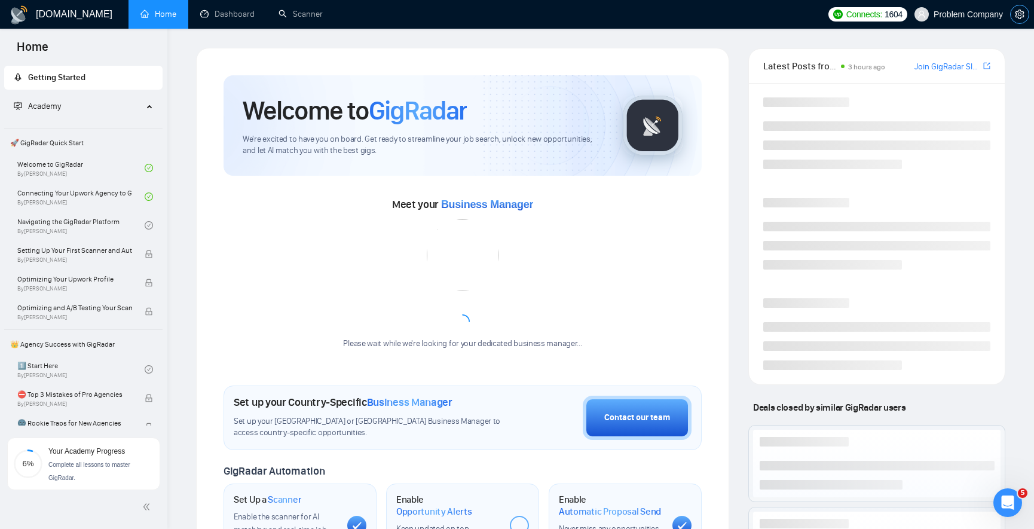
click at [1021, 13] on icon "setting" at bounding box center [1019, 15] width 9 height 10
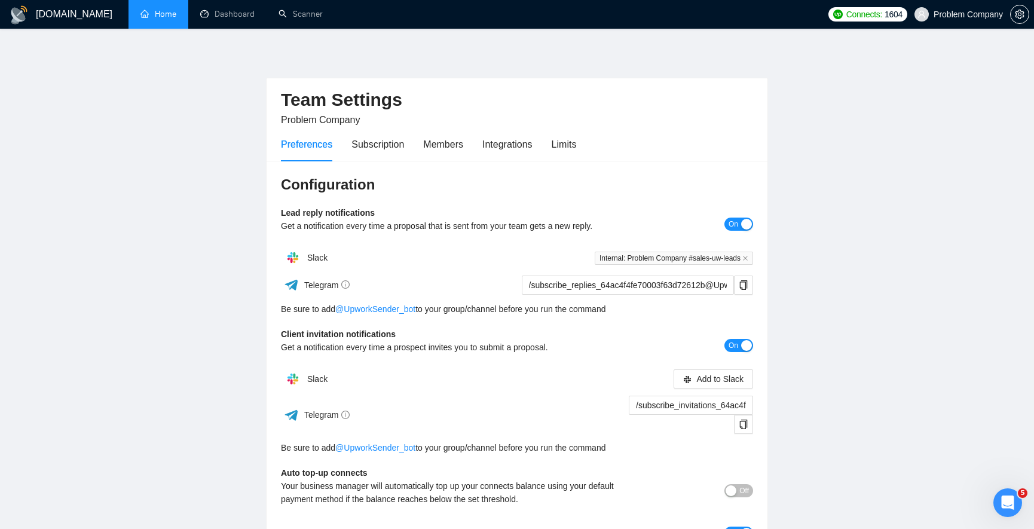
click at [140, 19] on link "Home" at bounding box center [158, 14] width 36 height 10
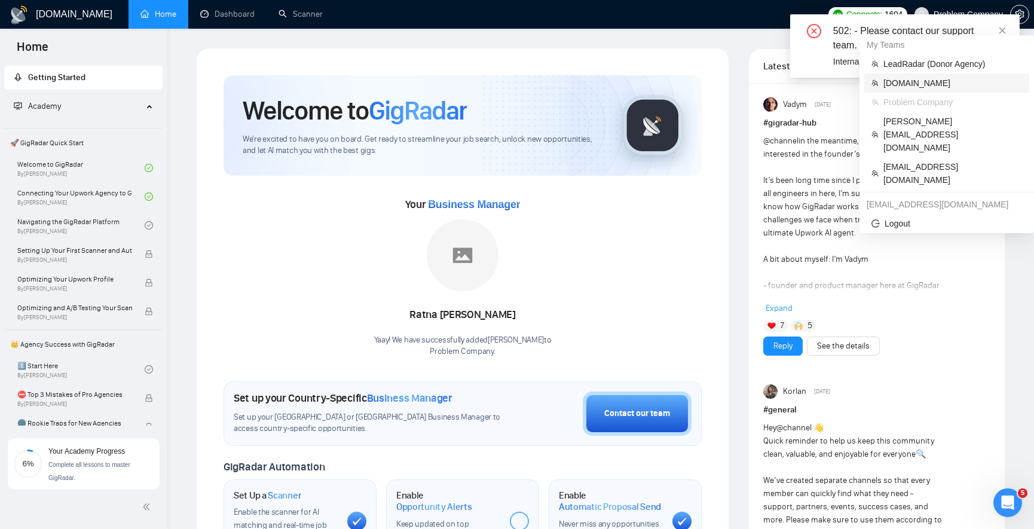
click at [926, 87] on span "[DOMAIN_NAME]" at bounding box center [952, 82] width 139 height 13
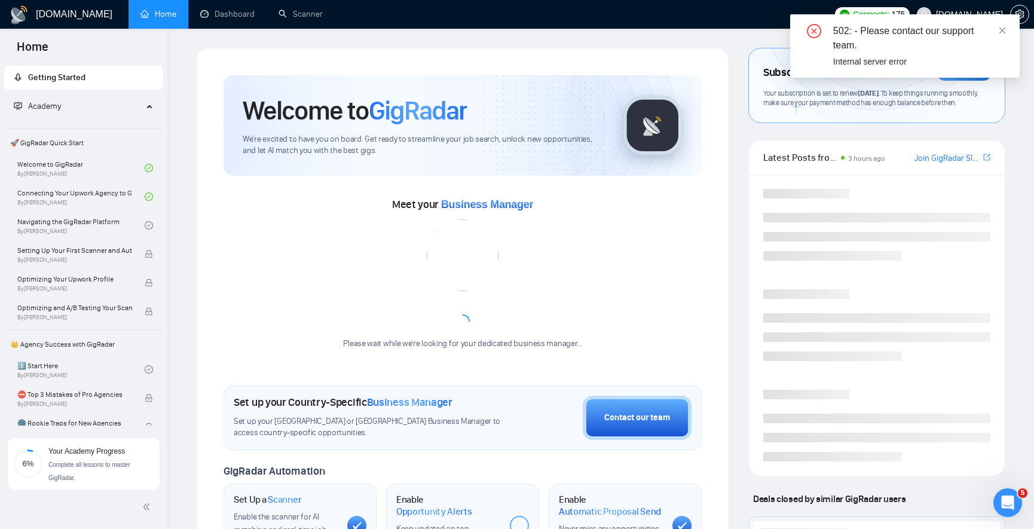
click at [1007, 28] on div "502: - Please contact our support team. Internal server error" at bounding box center [904, 45] width 229 height 63
click at [1025, 11] on span "setting" at bounding box center [1020, 15] width 18 height 10
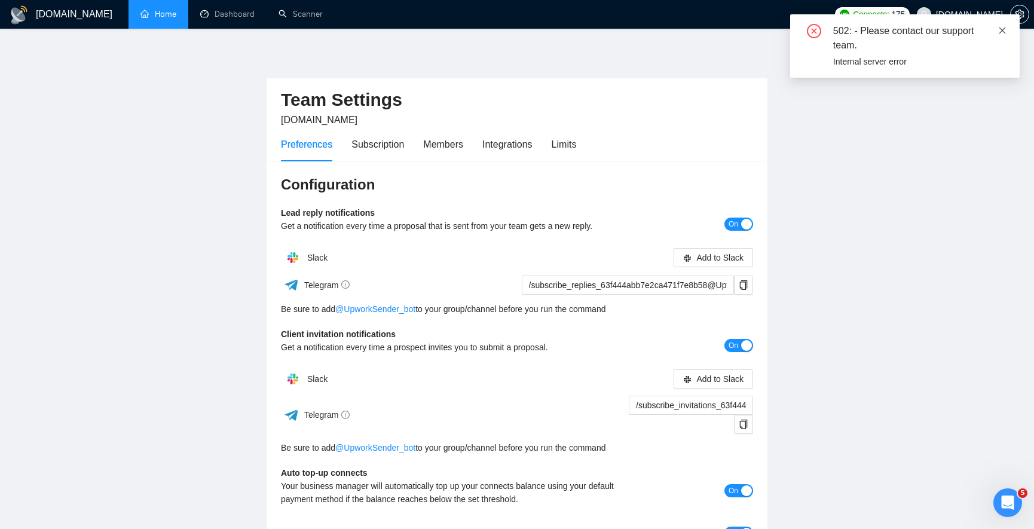
click at [1003, 28] on icon "close" at bounding box center [1002, 30] width 7 height 7
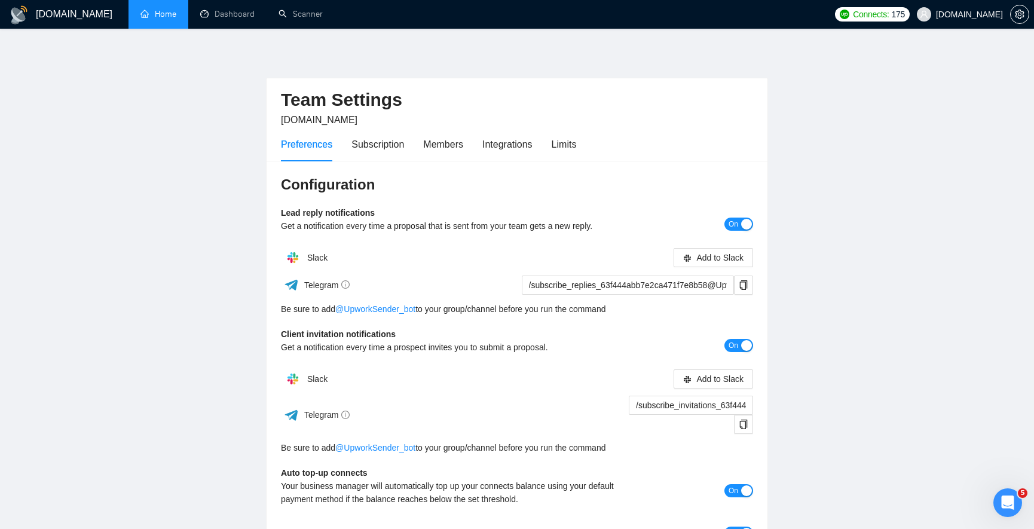
click at [169, 11] on link "Home" at bounding box center [158, 14] width 36 height 10
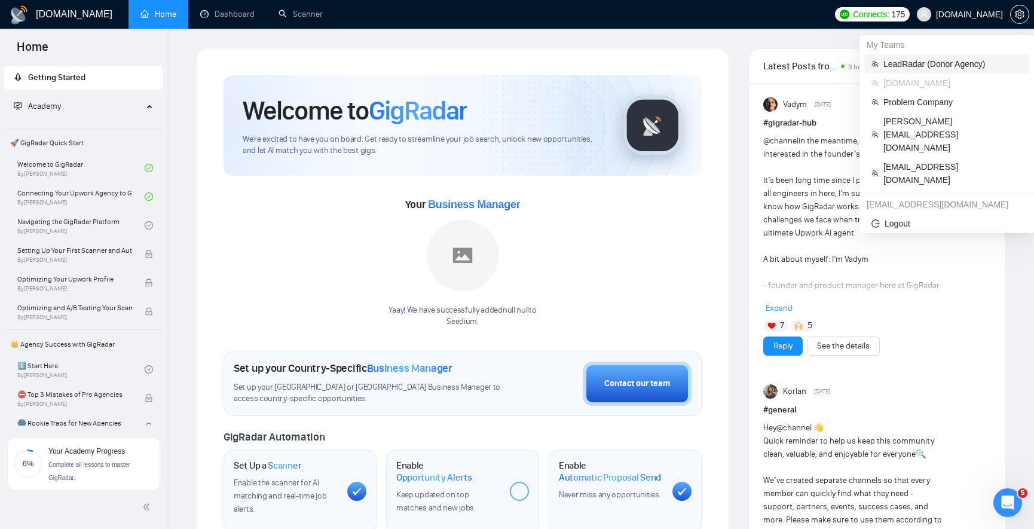
click at [952, 70] on span "LeadRadar (Donor Agency)" at bounding box center [952, 63] width 139 height 13
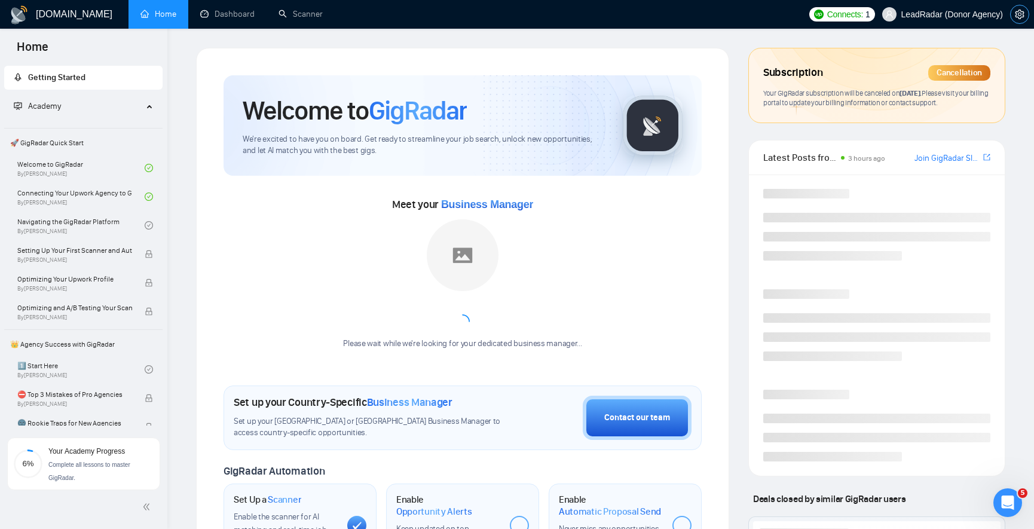
click at [1015, 13] on icon "setting" at bounding box center [1019, 15] width 9 height 10
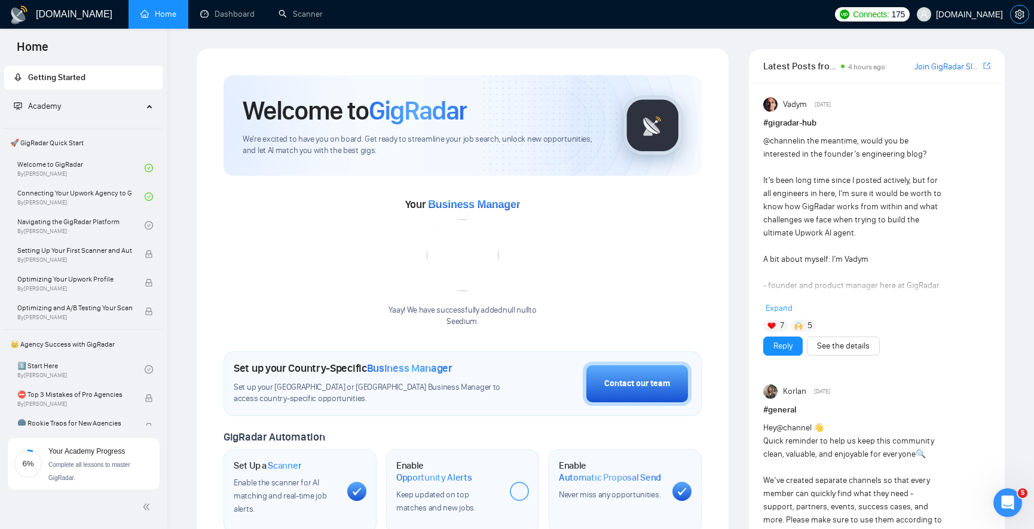
click at [1016, 17] on icon "setting" at bounding box center [1020, 15] width 10 height 10
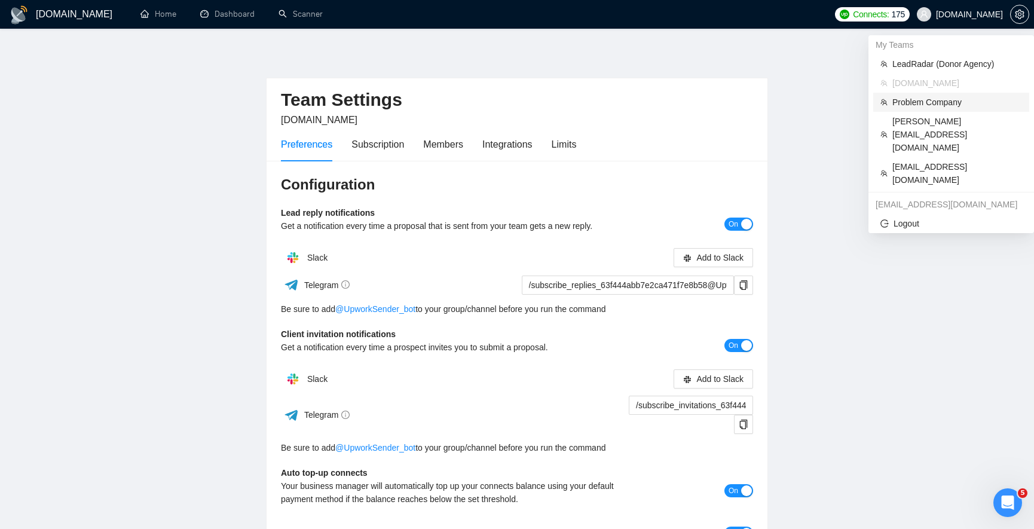
click at [958, 100] on span "Problem Company" at bounding box center [957, 102] width 130 height 13
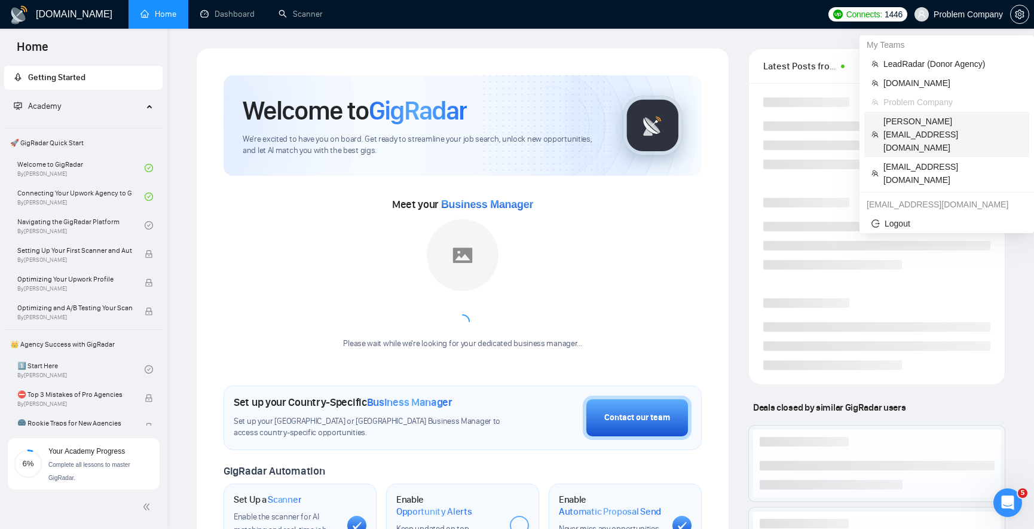
click at [934, 120] on span "[PERSON_NAME][EMAIL_ADDRESS][DOMAIN_NAME]" at bounding box center [952, 134] width 139 height 39
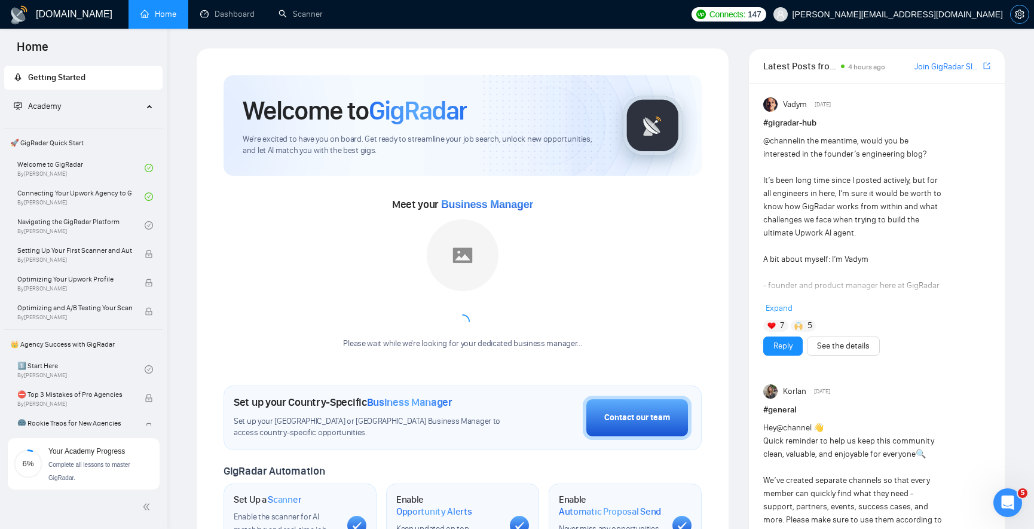
click at [1016, 10] on icon "setting" at bounding box center [1019, 15] width 9 height 10
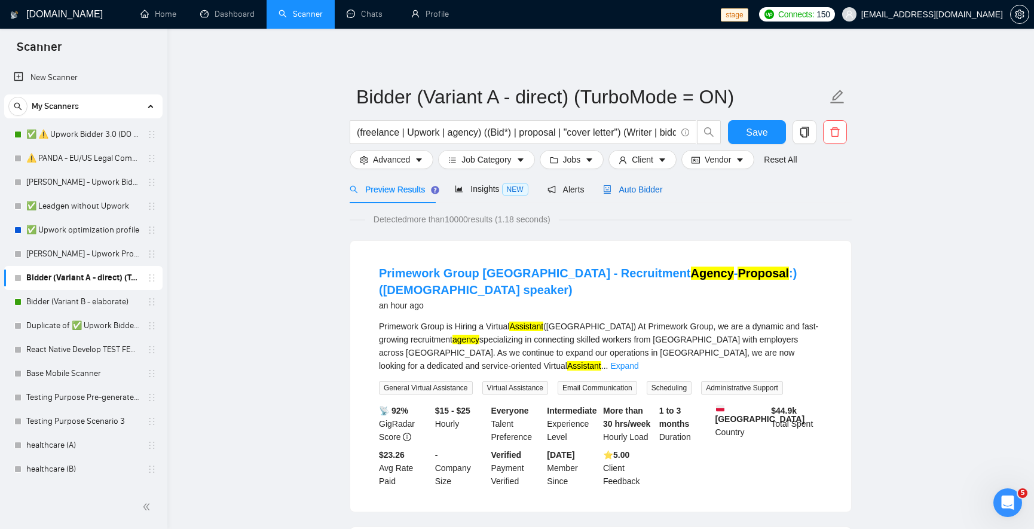
click at [642, 191] on span "Auto Bidder" at bounding box center [632, 190] width 59 height 10
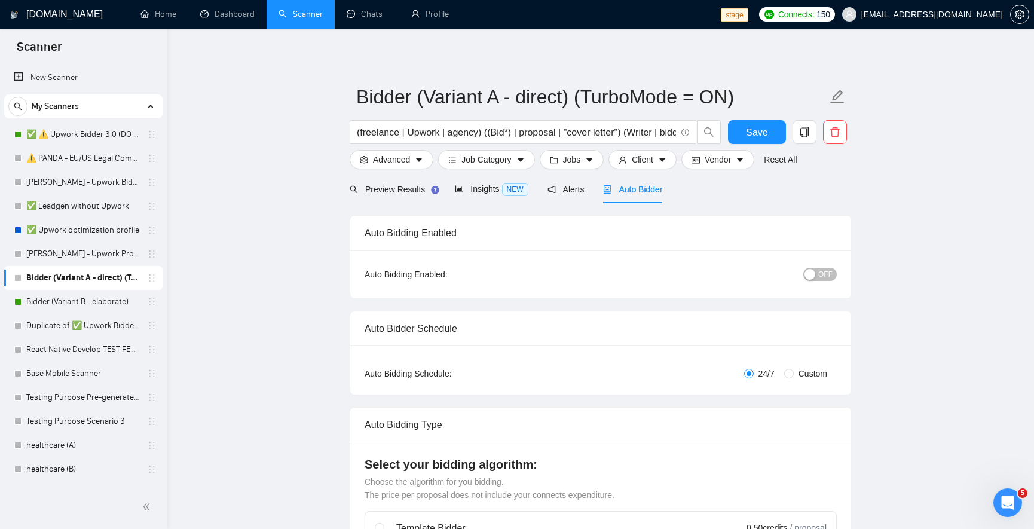
radio input "false"
radio input "true"
checkbox input "true"
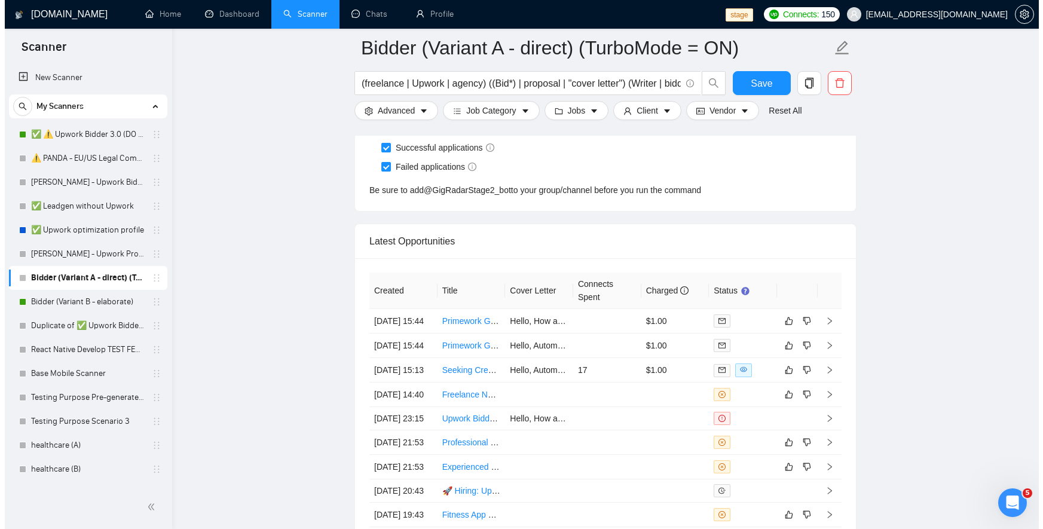
scroll to position [3183, 0]
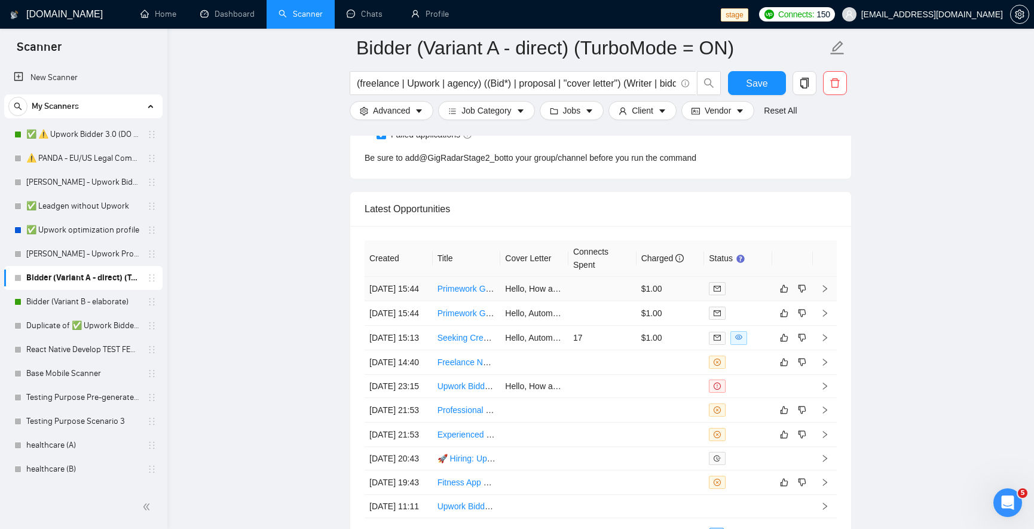
click at [589, 296] on td at bounding box center [602, 289] width 68 height 25
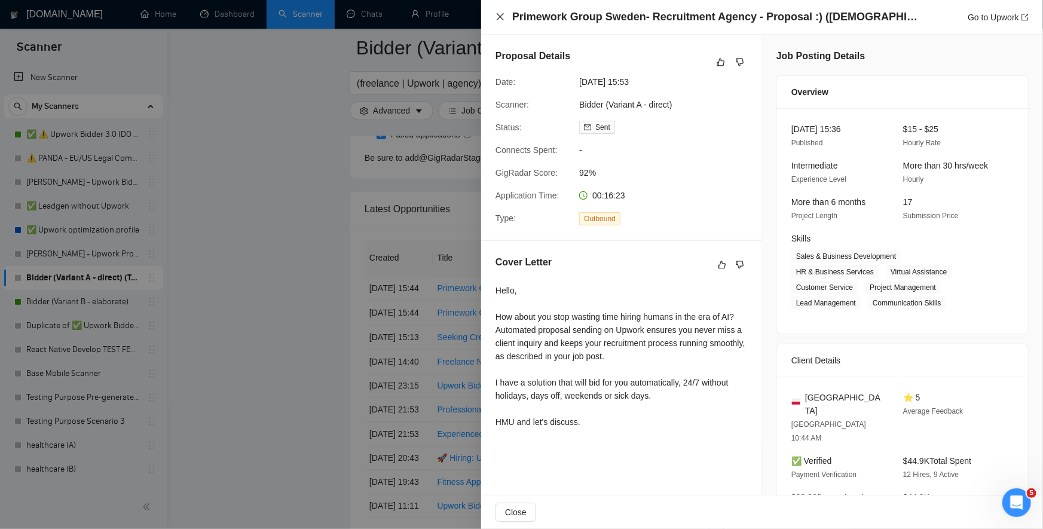
click at [497, 19] on icon "close" at bounding box center [500, 17] width 10 height 10
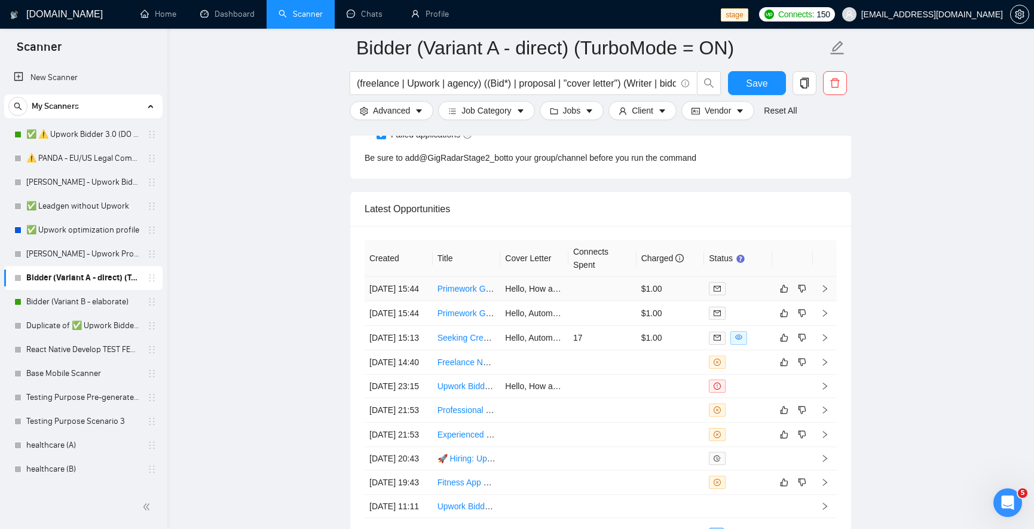
click at [423, 292] on td "[DATE] 15:44" at bounding box center [399, 289] width 68 height 25
